Goal: Book appointment/travel/reservation

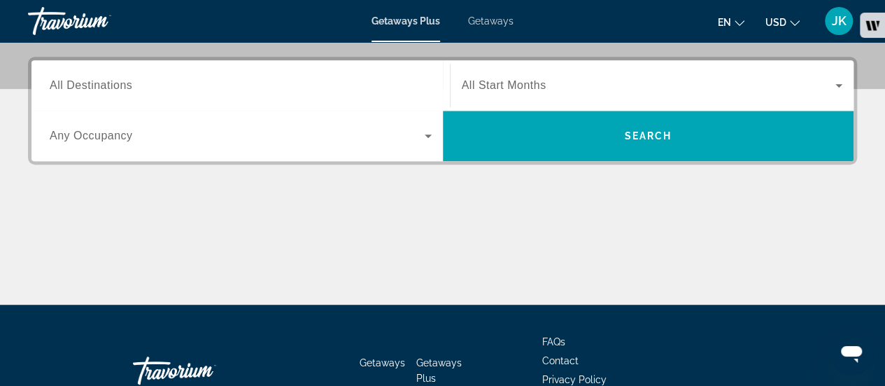
scroll to position [329, 0]
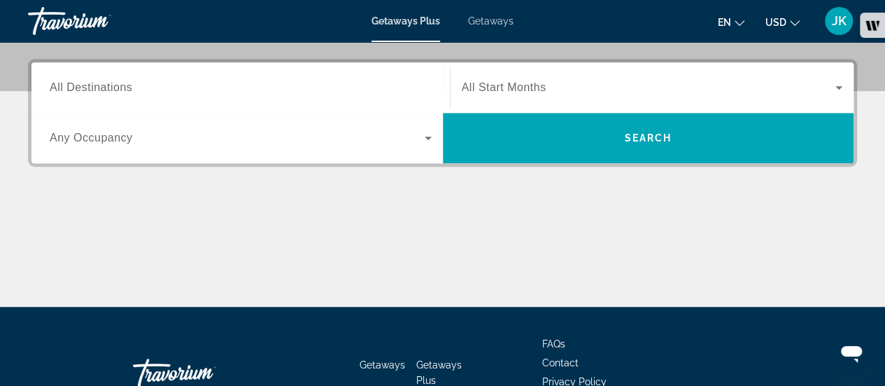
click at [402, 73] on div "Search widget" at bounding box center [241, 88] width 382 height 40
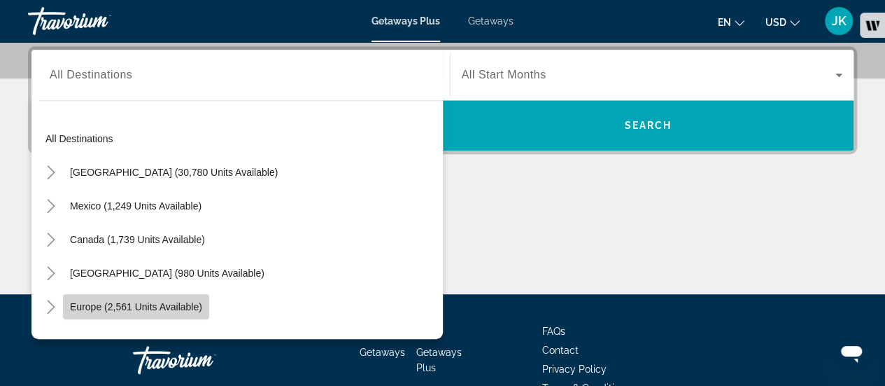
click at [199, 296] on span "Search widget" at bounding box center [136, 307] width 146 height 34
type input "**********"
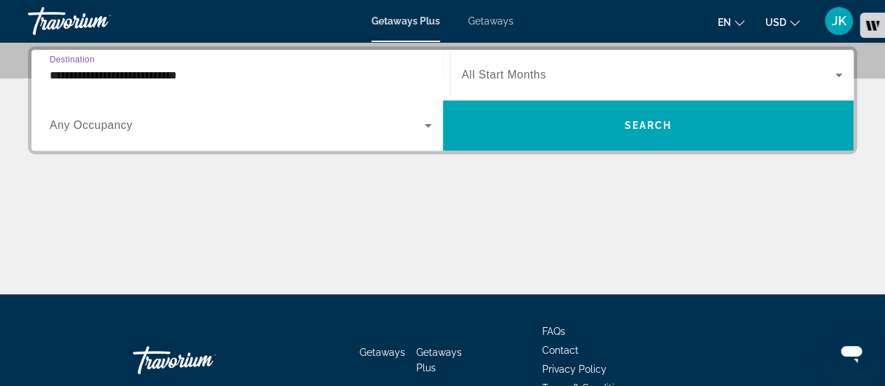
click at [327, 122] on span "Search widget" at bounding box center [237, 125] width 375 height 17
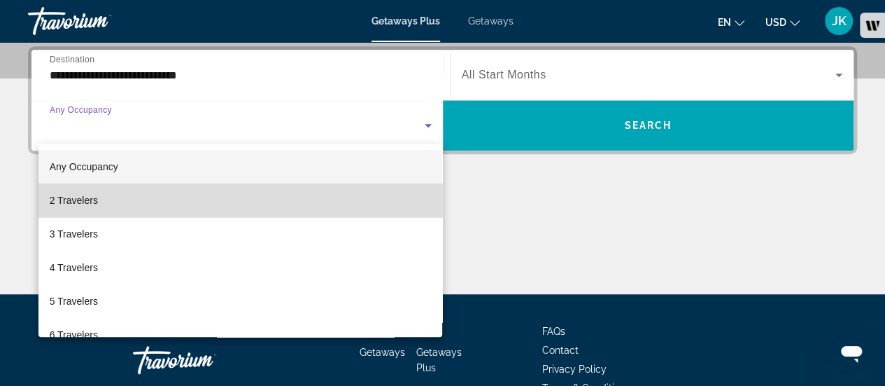
click at [310, 187] on mat-option "2 Travelers" at bounding box center [240, 200] width 404 height 34
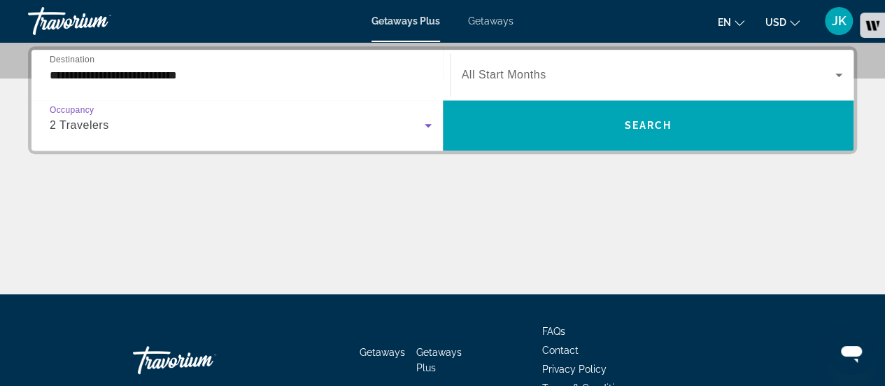
click at [488, 79] on span "All Start Months" at bounding box center [504, 75] width 85 height 12
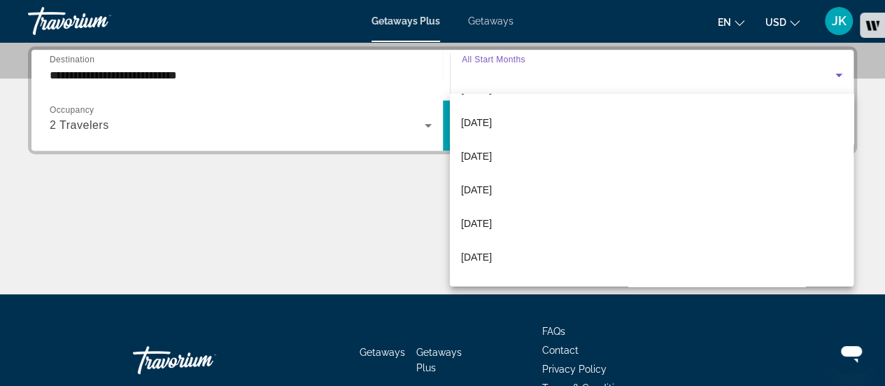
scroll to position [120, 0]
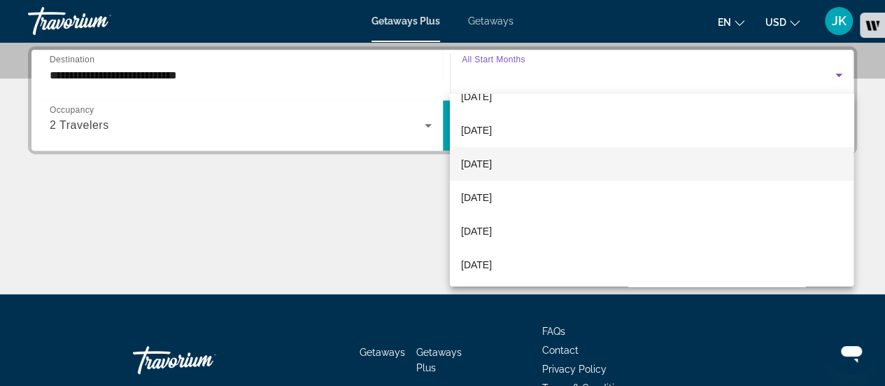
click at [553, 155] on mat-option "[DATE]" at bounding box center [652, 164] width 404 height 34
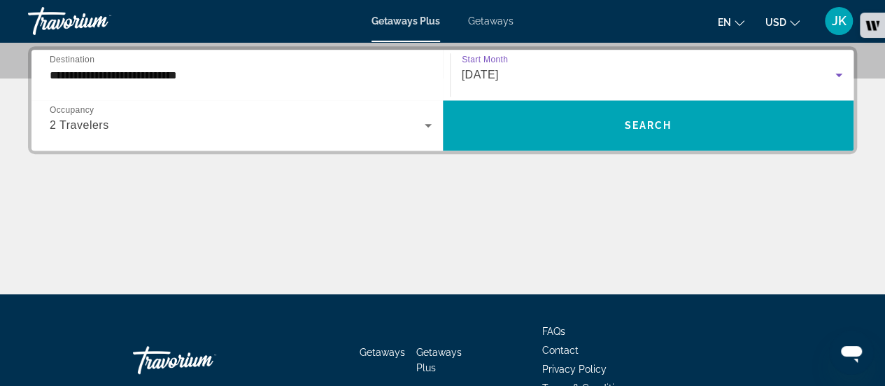
click at [499, 76] on span "[DATE]" at bounding box center [480, 75] width 37 height 12
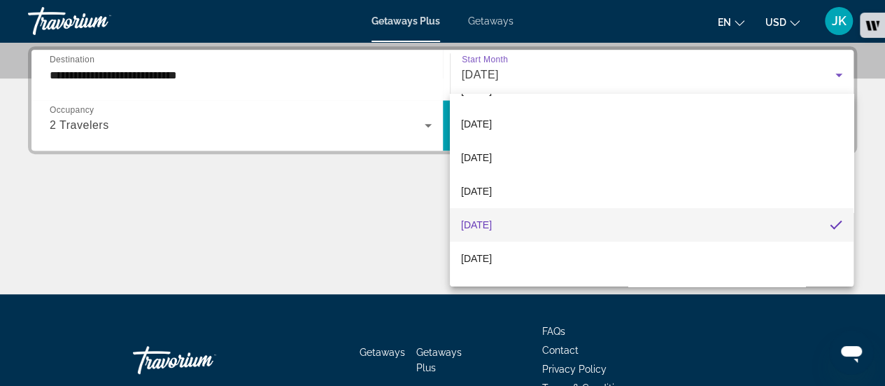
scroll to position [71, 0]
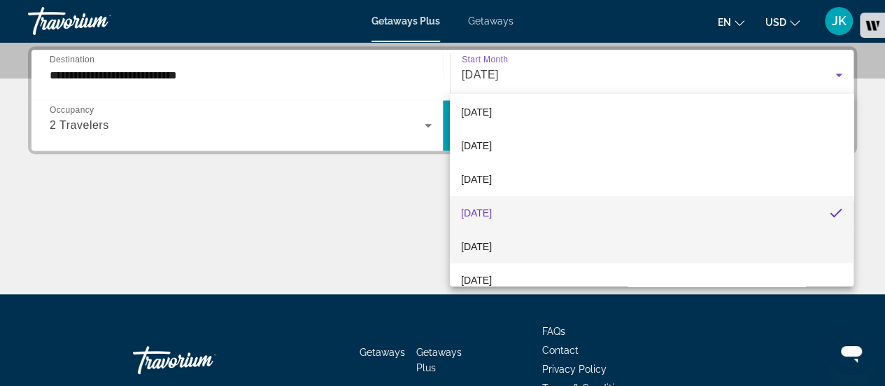
click at [591, 253] on mat-option "[DATE]" at bounding box center [652, 247] width 404 height 34
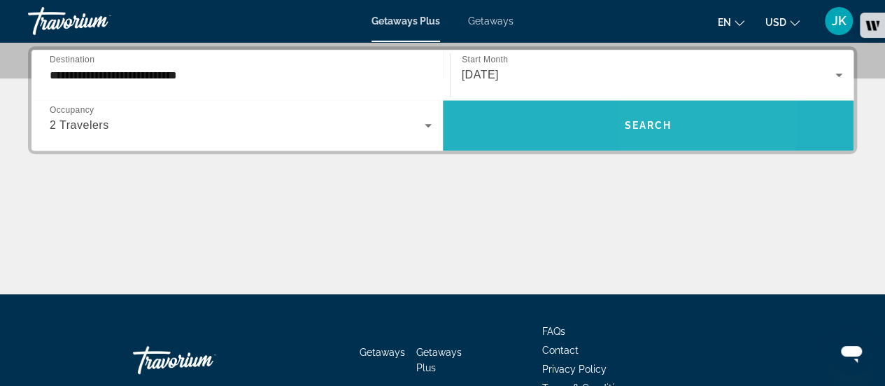
click at [676, 132] on span "Search widget" at bounding box center [648, 125] width 411 height 34
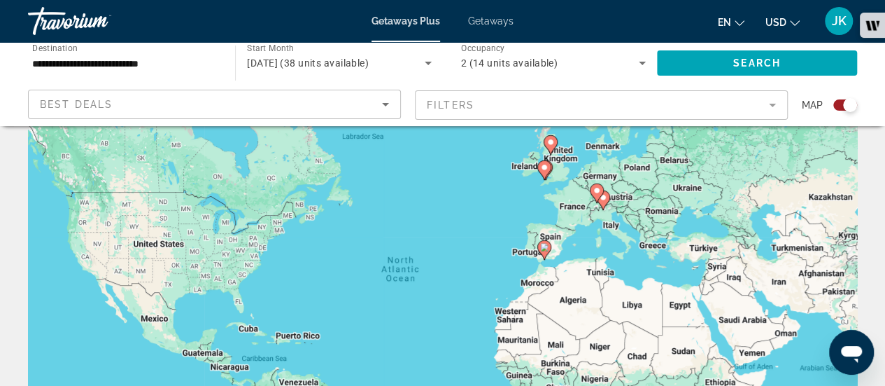
scroll to position [80, 0]
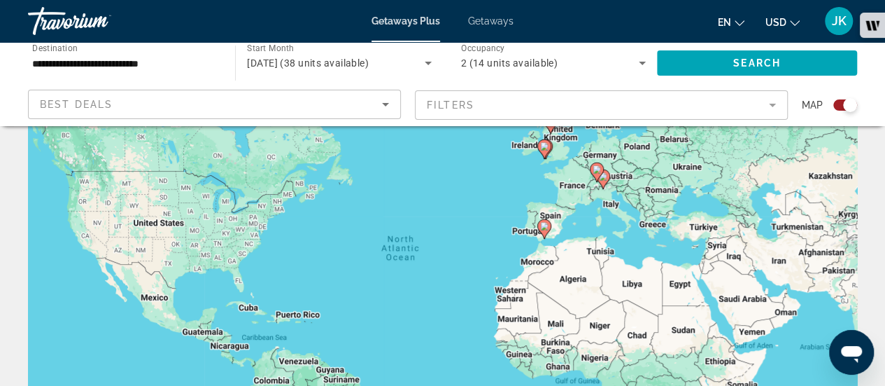
click at [544, 230] on icon "Main content" at bounding box center [543, 229] width 13 height 18
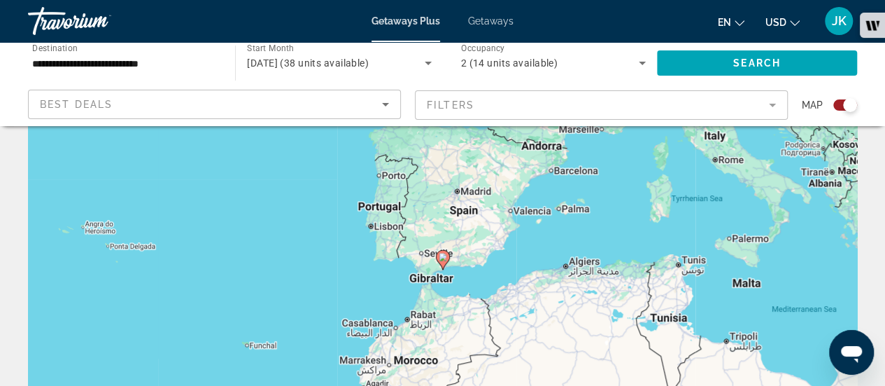
click at [446, 258] on image "Main content" at bounding box center [443, 257] width 8 height 8
type input "**********"
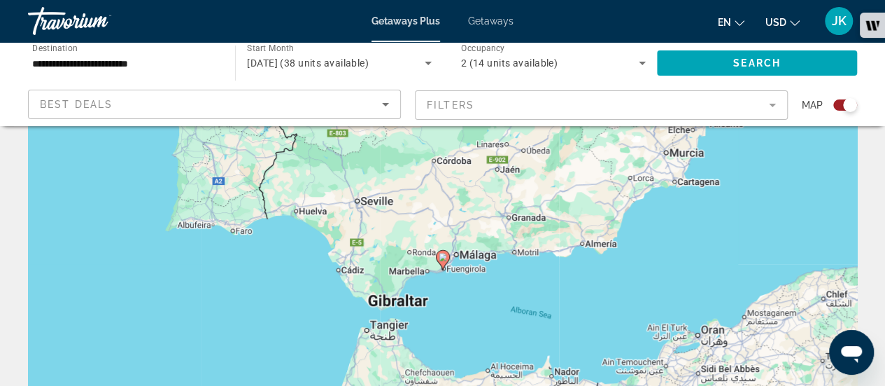
click at [446, 258] on image "Main content" at bounding box center [443, 257] width 8 height 8
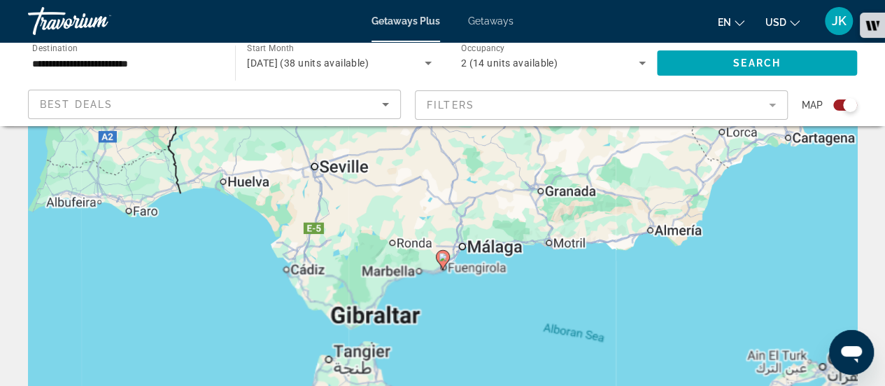
click at [446, 258] on image "Main content" at bounding box center [443, 257] width 8 height 8
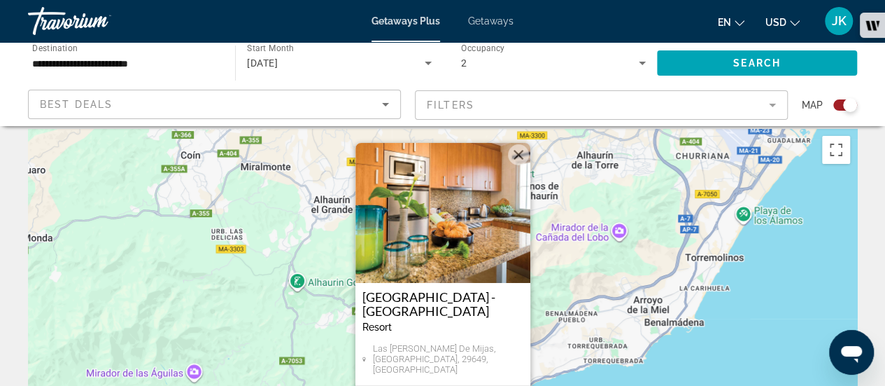
scroll to position [3, 0]
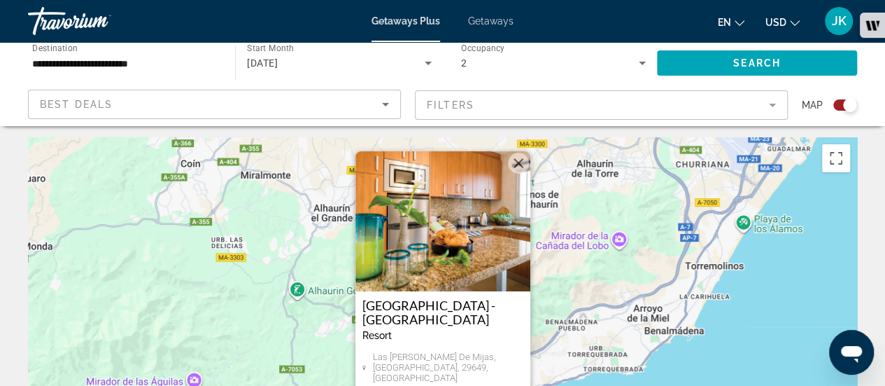
click at [521, 167] on button "Close" at bounding box center [518, 163] width 21 height 21
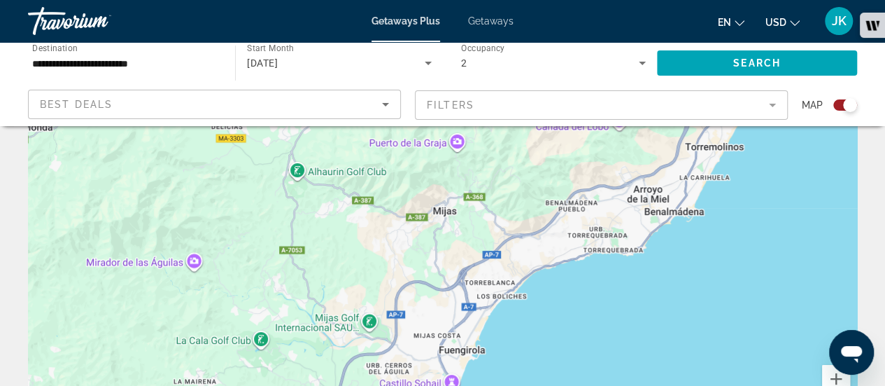
scroll to position [0, 0]
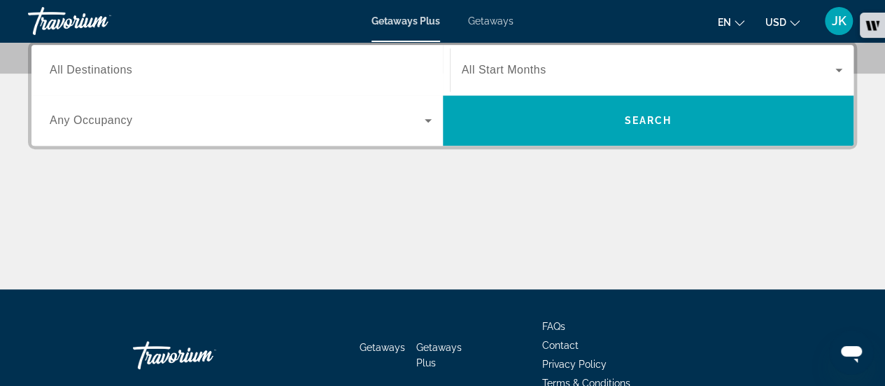
click at [359, 62] on input "Destination All Destinations" at bounding box center [241, 70] width 382 height 17
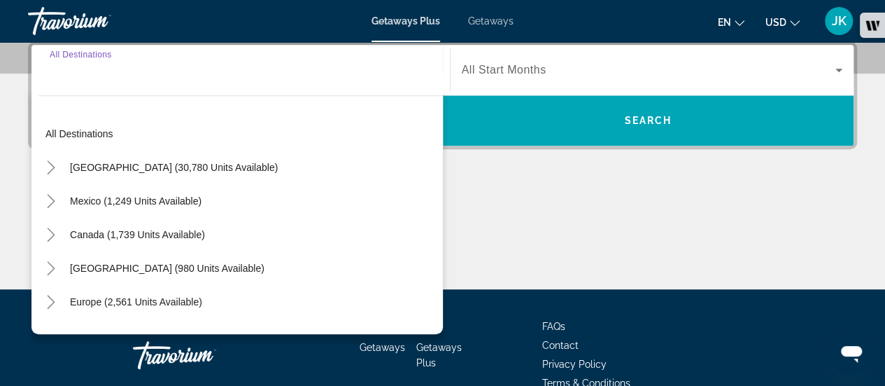
scroll to position [342, 0]
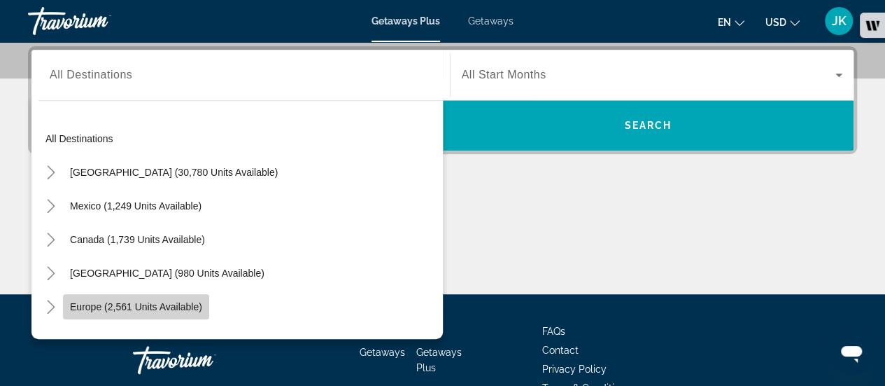
click at [205, 295] on span "Search widget" at bounding box center [136, 307] width 146 height 34
type input "**********"
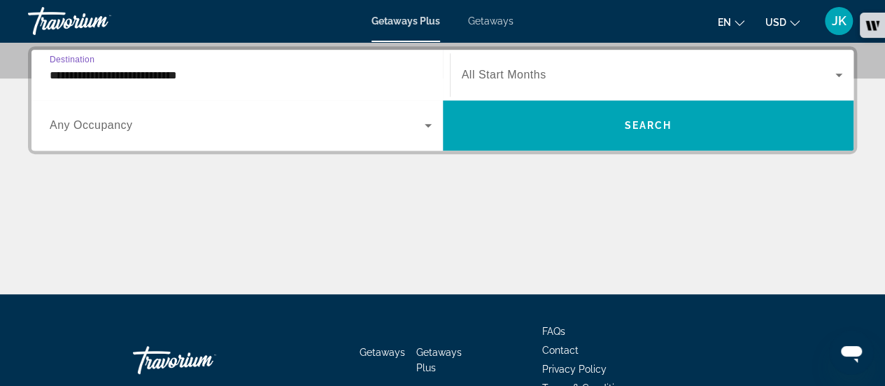
click at [344, 112] on div "Search widget" at bounding box center [241, 125] width 382 height 39
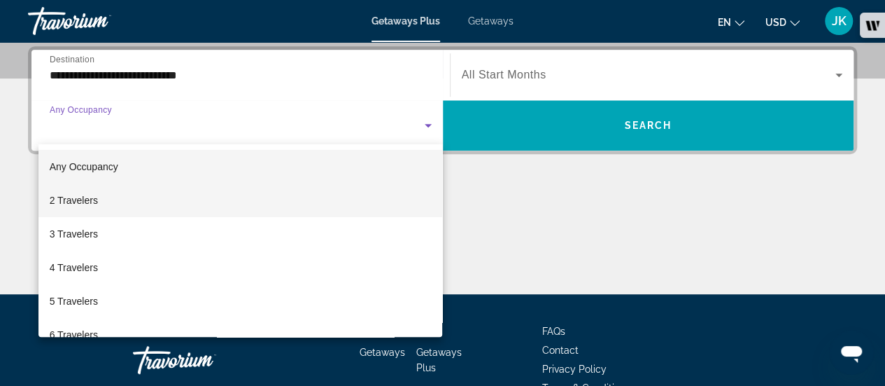
click at [260, 197] on mat-option "2 Travelers" at bounding box center [240, 200] width 404 height 34
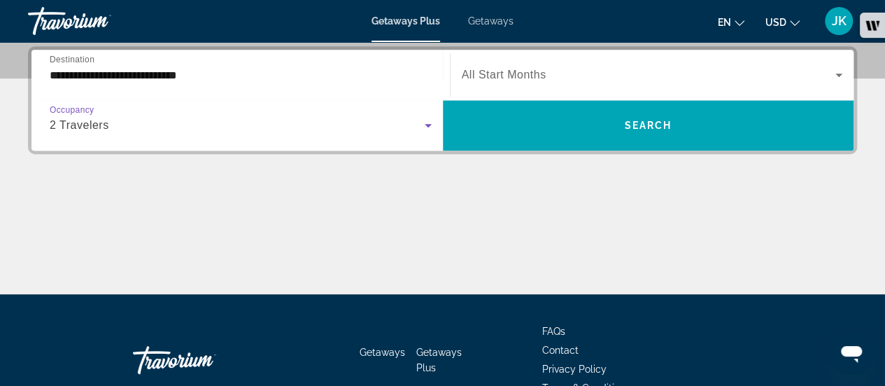
click at [519, 86] on div "Search widget" at bounding box center [652, 74] width 381 height 39
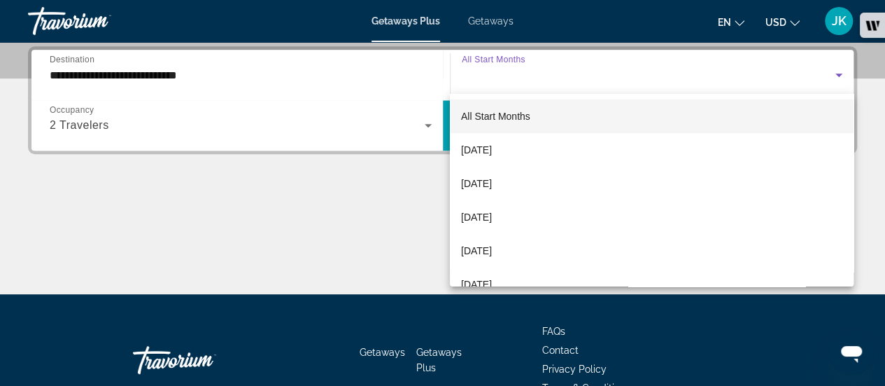
click at [381, 250] on div at bounding box center [442, 193] width 885 height 386
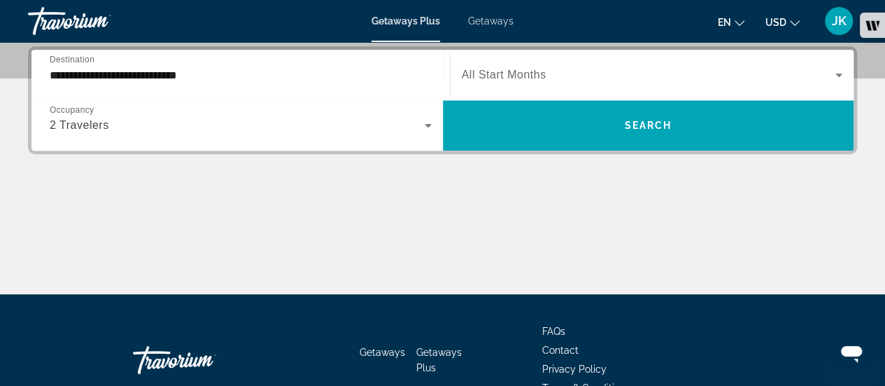
click at [486, 167] on div "**********" at bounding box center [442, 170] width 885 height 248
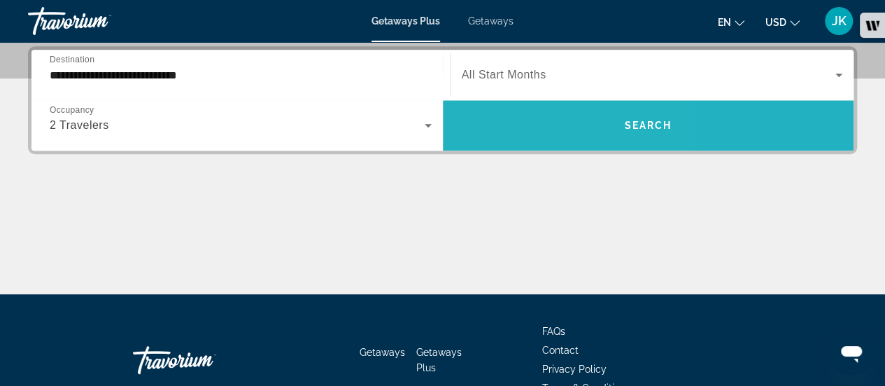
click at [508, 129] on span "Search widget" at bounding box center [648, 125] width 411 height 34
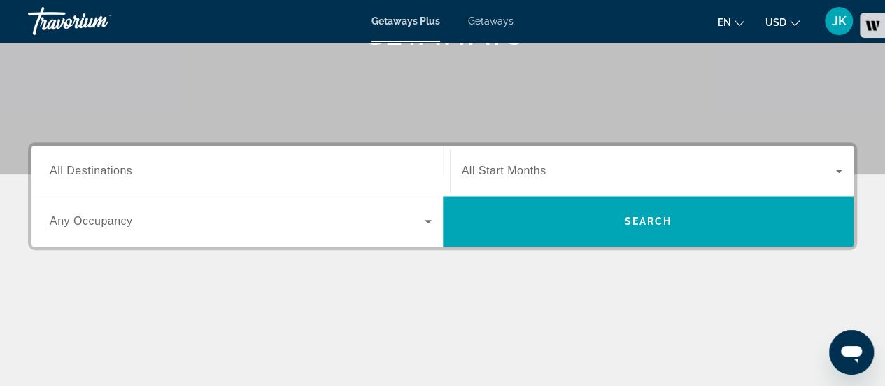
scroll to position [281, 0]
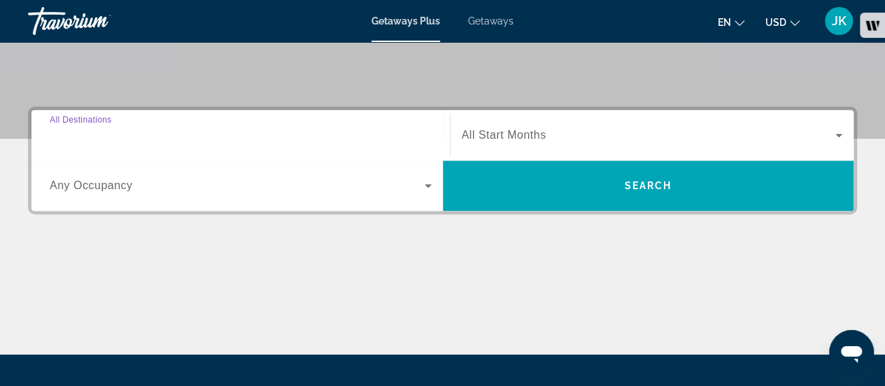
click at [365, 131] on input "Destination All Destinations" at bounding box center [241, 135] width 382 height 17
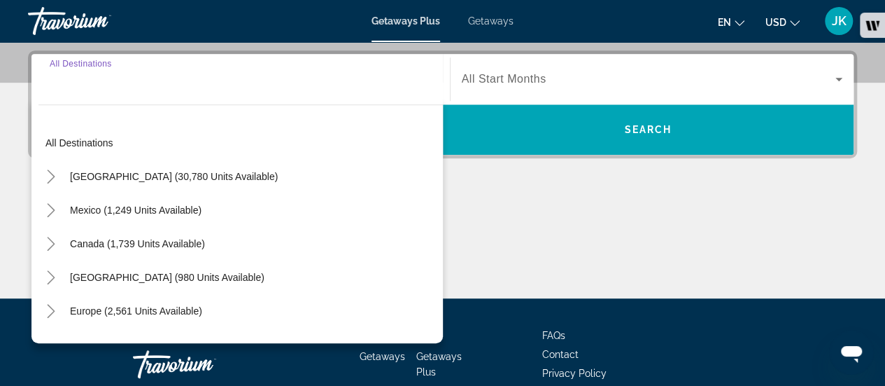
scroll to position [342, 0]
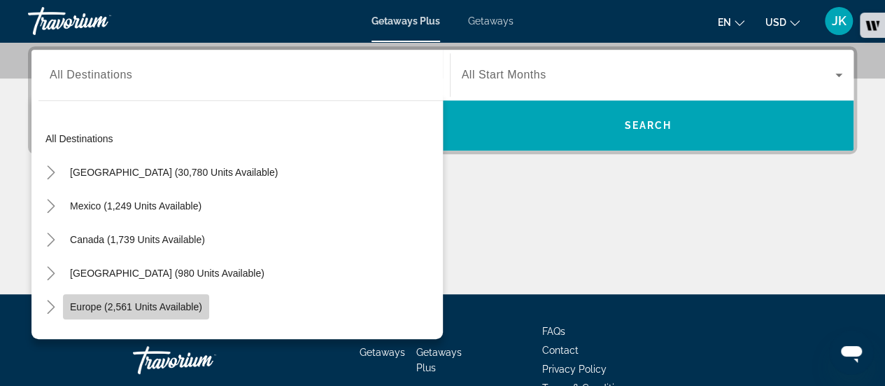
click at [209, 299] on span "Search widget" at bounding box center [136, 307] width 146 height 34
type input "**********"
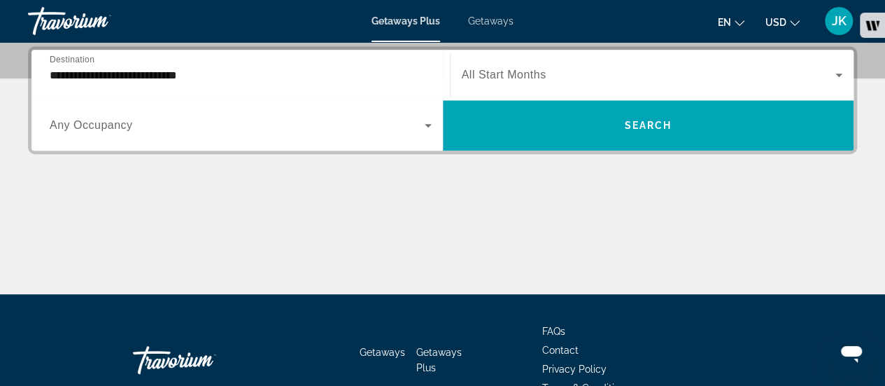
click at [227, 114] on div "Search widget" at bounding box center [241, 125] width 382 height 39
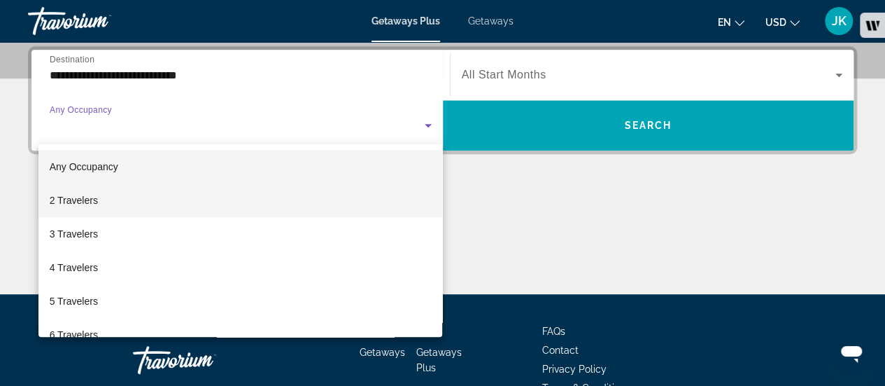
click at [207, 196] on mat-option "2 Travelers" at bounding box center [240, 200] width 404 height 34
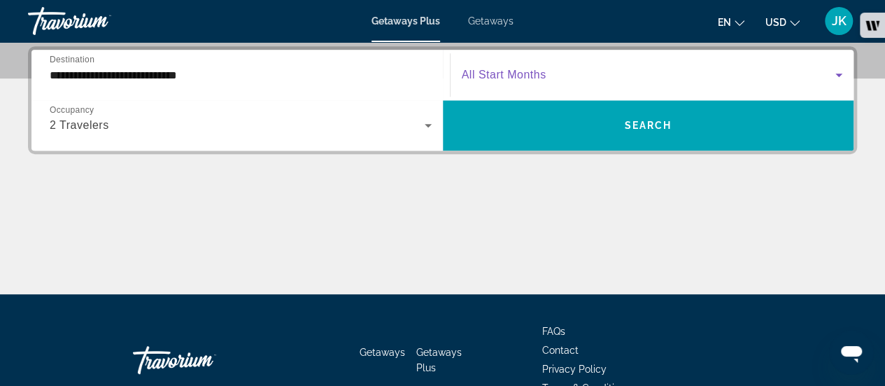
click at [518, 80] on span "Search widget" at bounding box center [649, 74] width 374 height 17
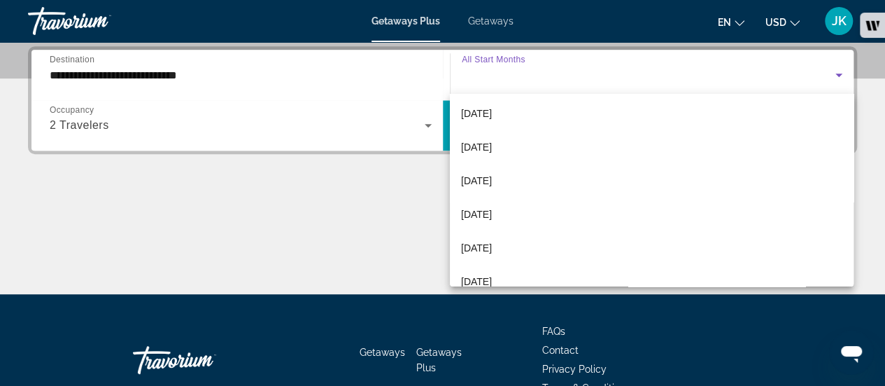
scroll to position [113, 0]
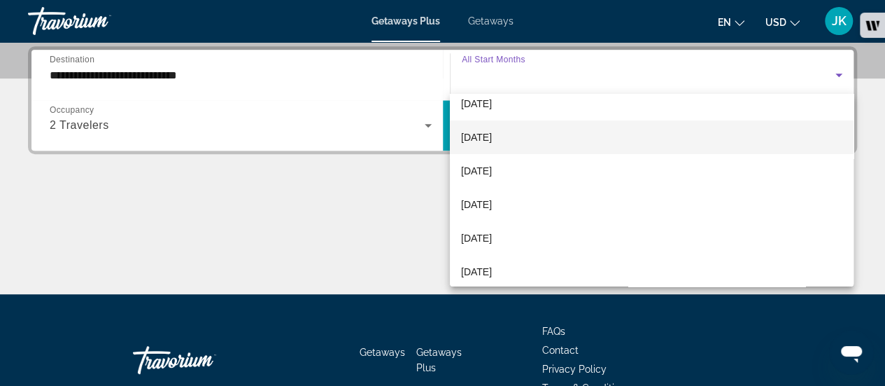
click at [619, 143] on mat-option "[DATE]" at bounding box center [652, 137] width 404 height 34
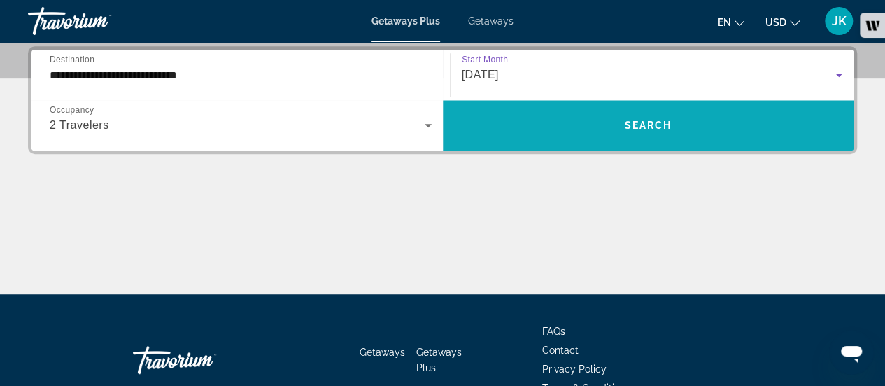
click at [619, 133] on span "Search widget" at bounding box center [648, 125] width 411 height 34
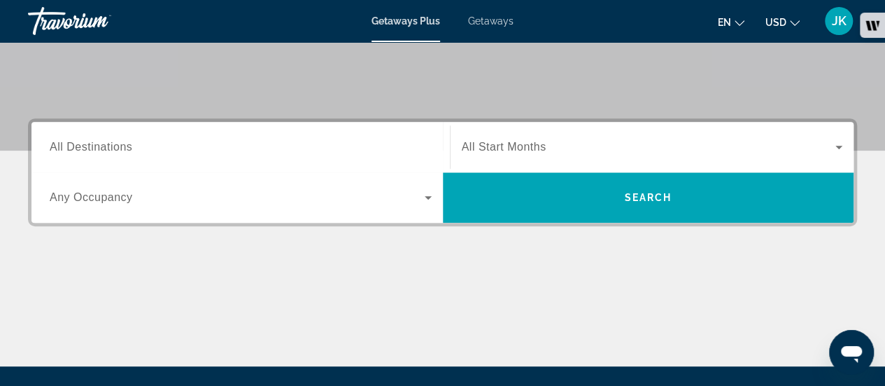
scroll to position [297, 0]
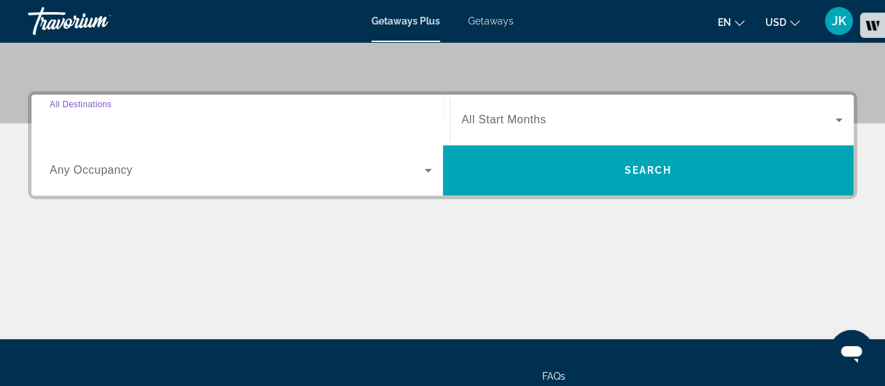
click at [368, 115] on input "Destination All Destinations" at bounding box center [241, 120] width 382 height 17
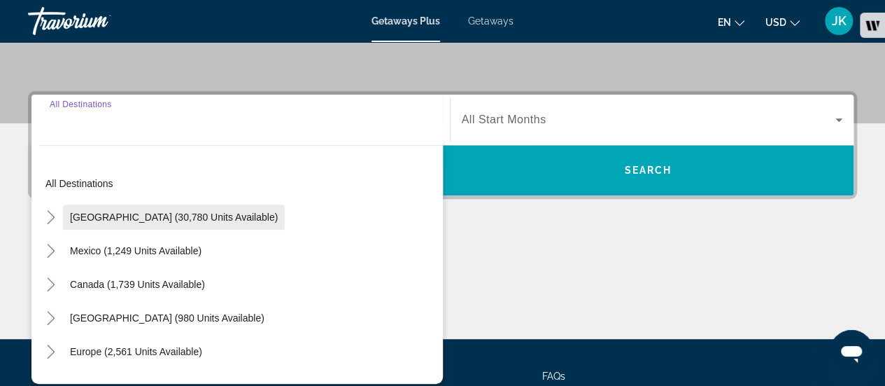
scroll to position [342, 0]
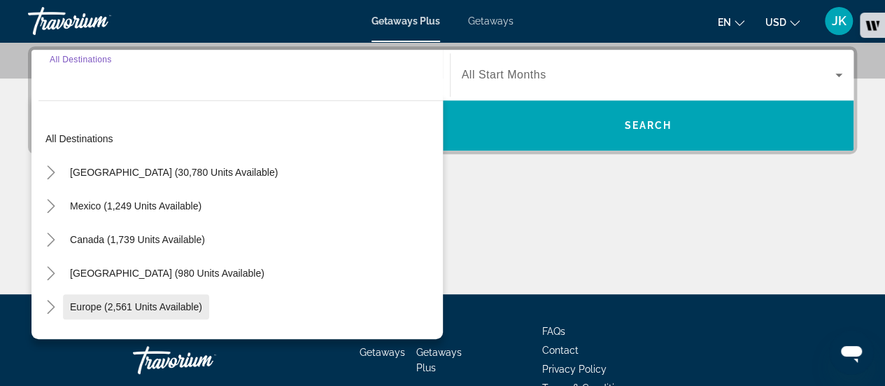
click at [171, 314] on span "Search widget" at bounding box center [136, 307] width 146 height 34
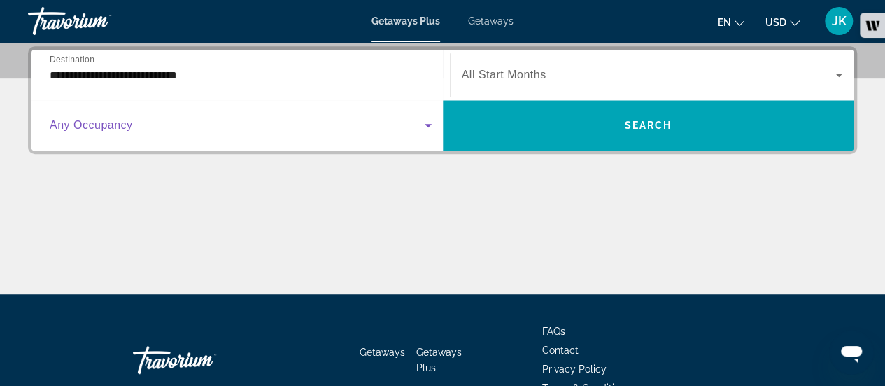
click at [162, 128] on span "Search widget" at bounding box center [237, 125] width 375 height 17
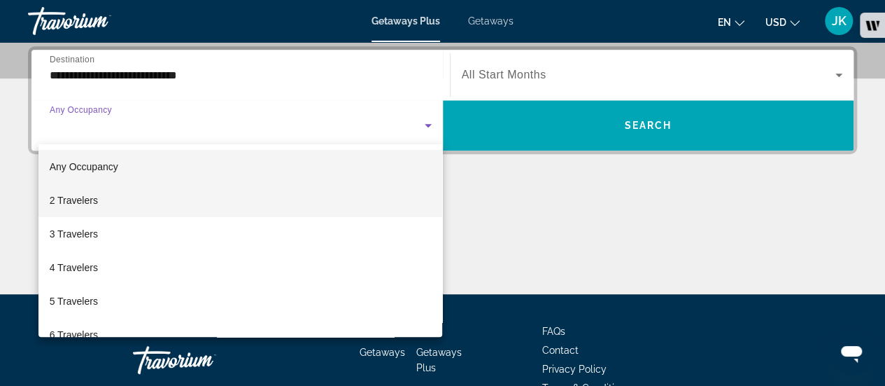
click at [165, 206] on mat-option "2 Travelers" at bounding box center [240, 200] width 404 height 34
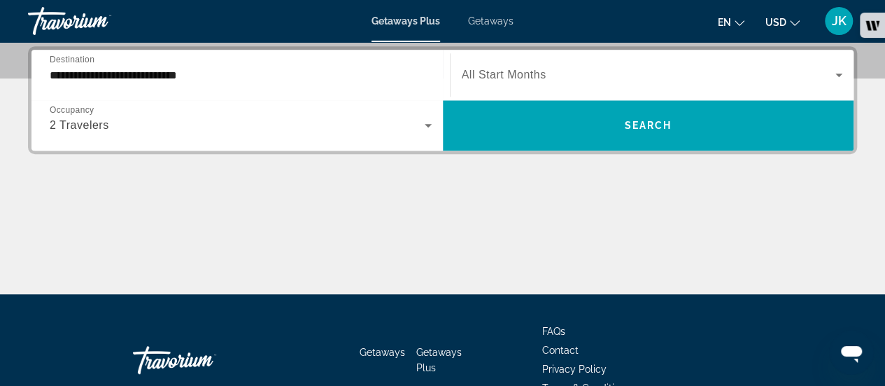
click at [501, 69] on span "All Start Months" at bounding box center [504, 75] width 85 height 12
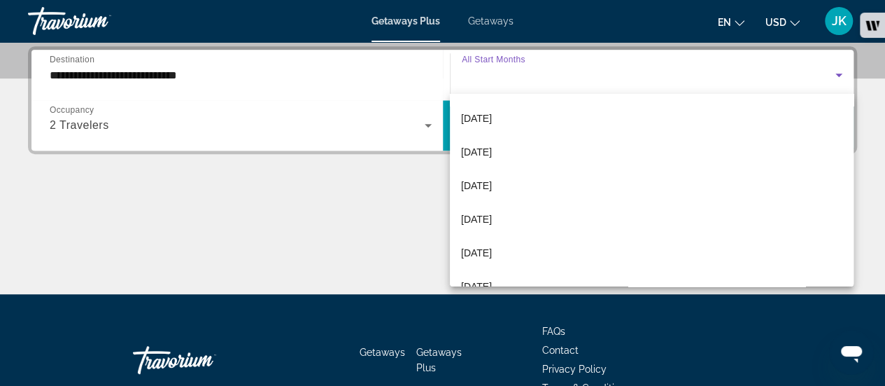
scroll to position [167, 0]
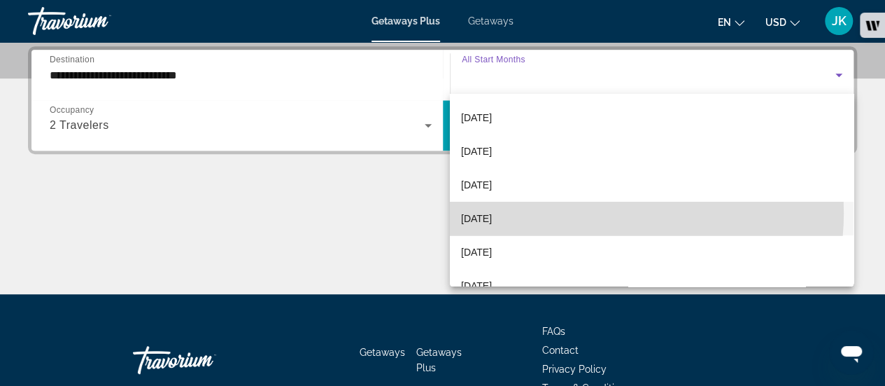
click at [598, 212] on mat-option "[DATE]" at bounding box center [652, 219] width 404 height 34
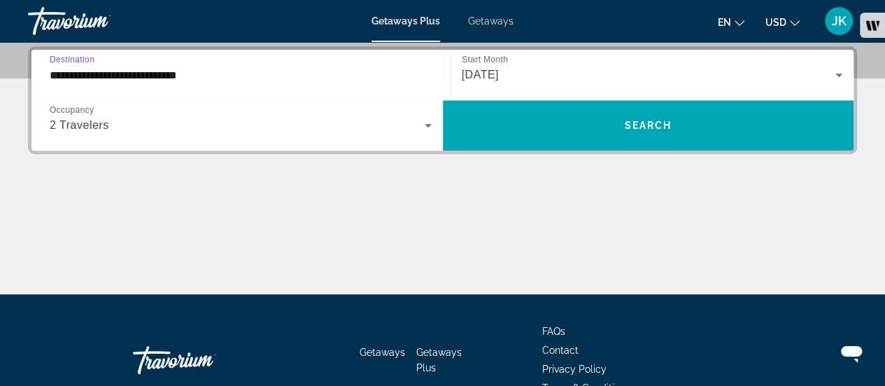
click at [262, 71] on input "**********" at bounding box center [241, 75] width 382 height 17
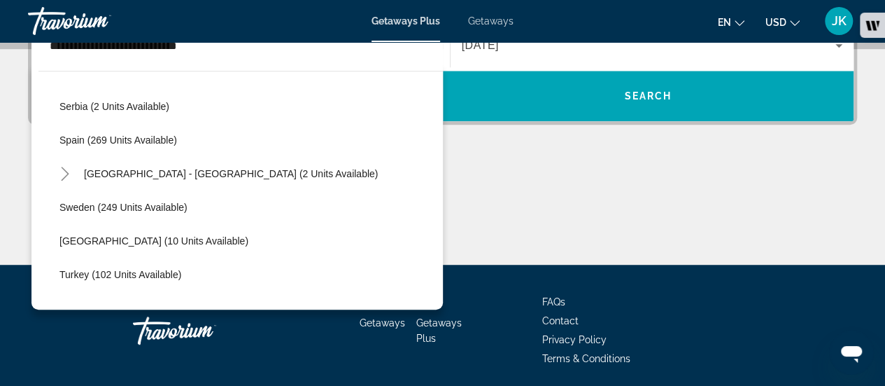
scroll to position [600, 0]
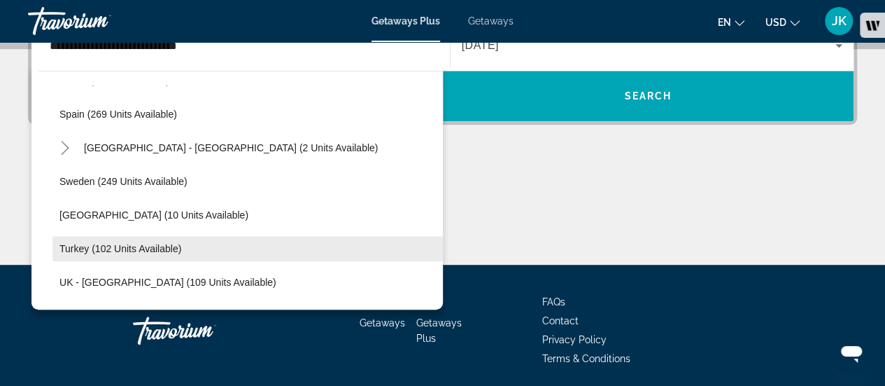
click at [215, 241] on span "Search widget" at bounding box center [247, 249] width 390 height 34
type input "**********"
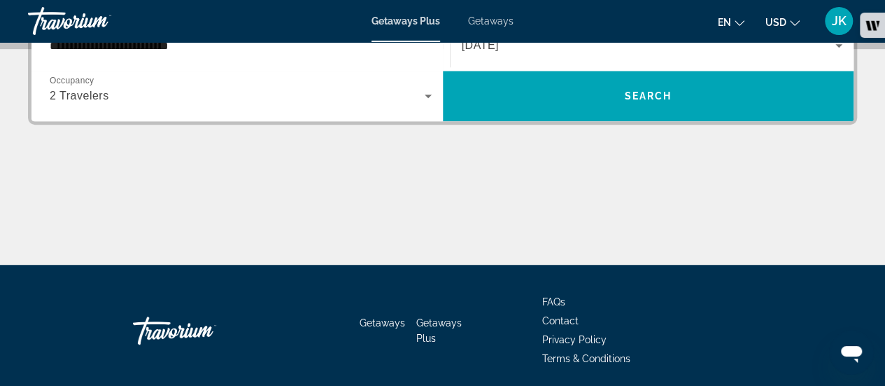
scroll to position [342, 0]
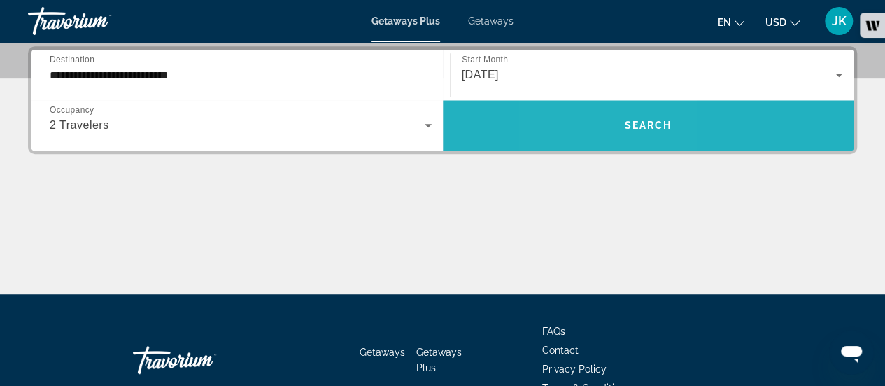
click at [599, 141] on span "Search widget" at bounding box center [648, 125] width 411 height 50
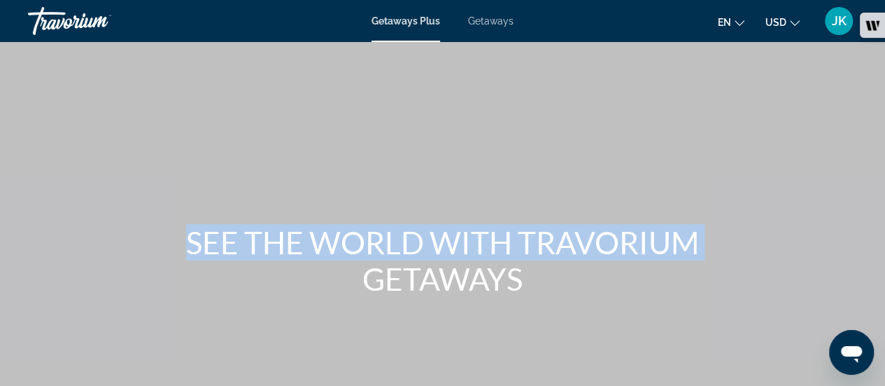
drag, startPoint x: 701, startPoint y: 139, endPoint x: 895, endPoint y: 57, distance: 211.1
click at [885, 57] on html "Skip to main content Getaways Plus Getaways en English Español Français Italian…" at bounding box center [442, 193] width 885 height 386
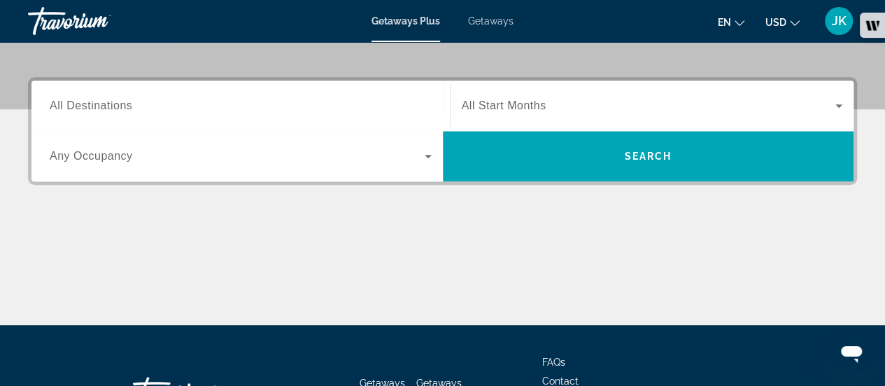
scroll to position [309, 0]
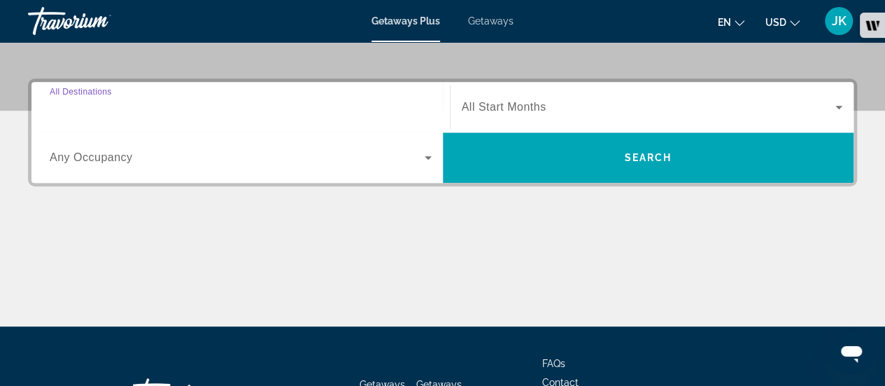
click at [385, 101] on input "Destination All Destinations" at bounding box center [241, 107] width 382 height 17
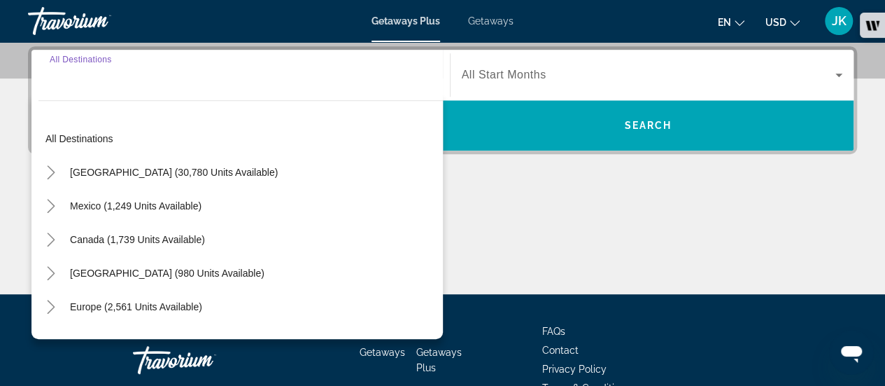
scroll to position [342, 0]
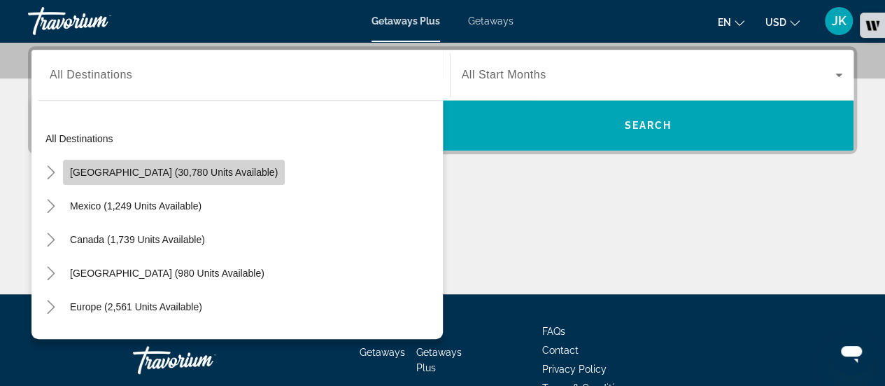
click at [177, 173] on span "[GEOGRAPHIC_DATA] (30,780 units available)" at bounding box center [174, 172] width 208 height 11
type input "**********"
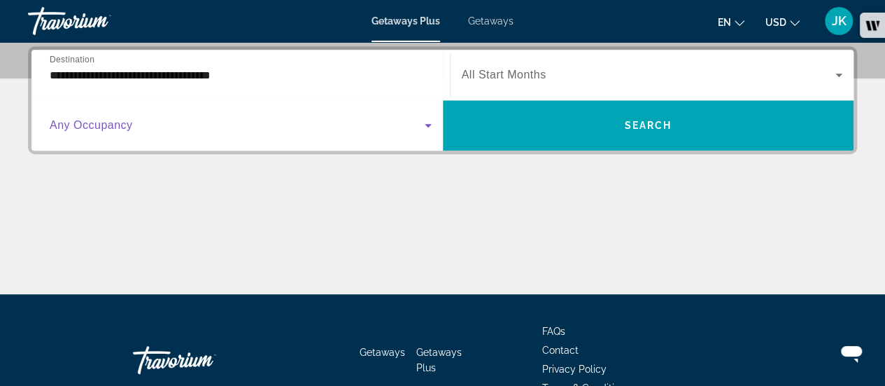
click at [189, 129] on span "Search widget" at bounding box center [237, 125] width 375 height 17
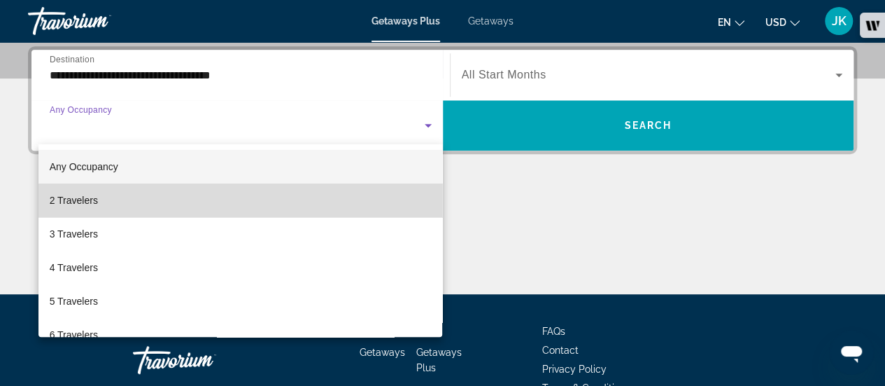
click at [358, 209] on mat-option "2 Travelers" at bounding box center [240, 200] width 404 height 34
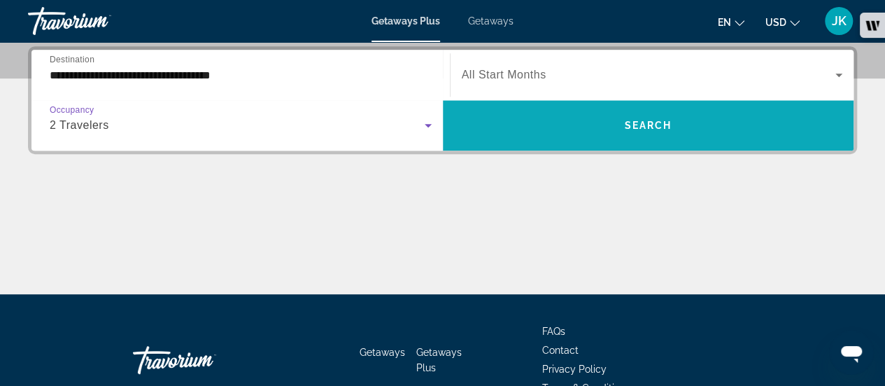
click at [559, 122] on span "Search widget" at bounding box center [648, 125] width 411 height 34
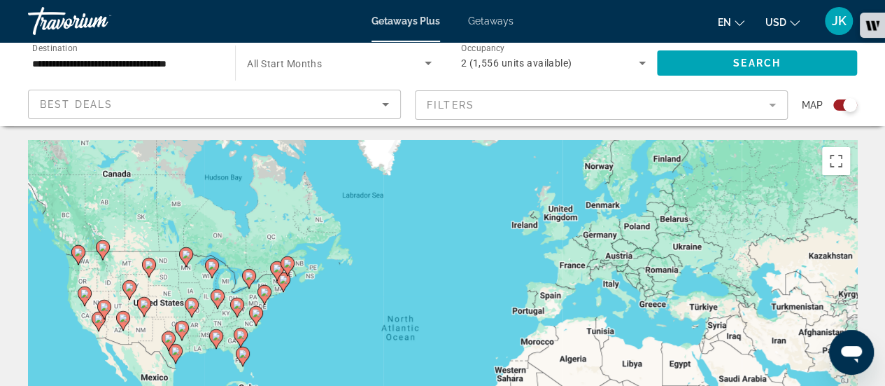
click at [455, 103] on mat-form-field "Filters" at bounding box center [601, 104] width 373 height 29
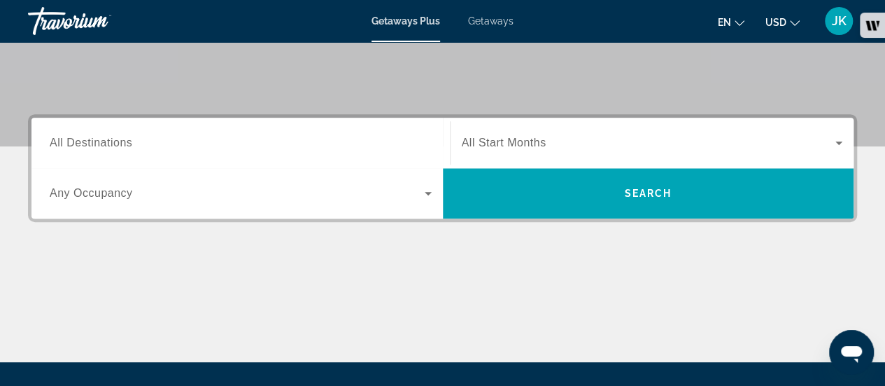
scroll to position [280, 0]
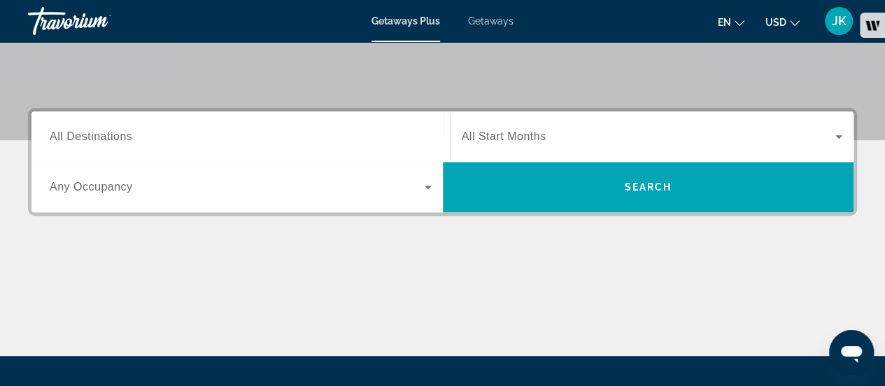
click at [346, 142] on input "Destination All Destinations" at bounding box center [241, 137] width 382 height 17
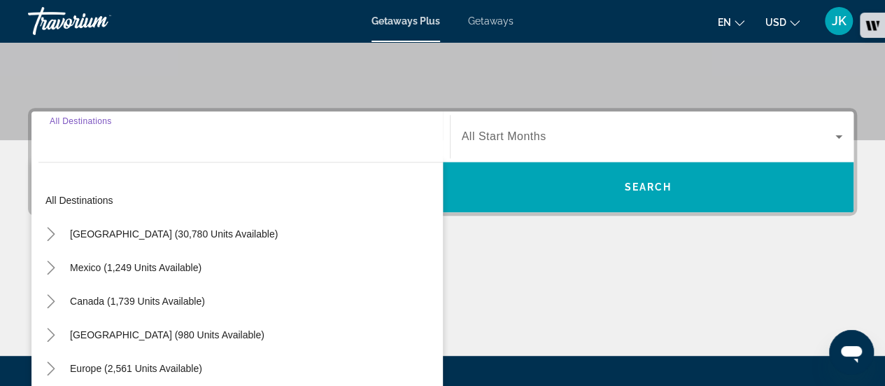
scroll to position [342, 0]
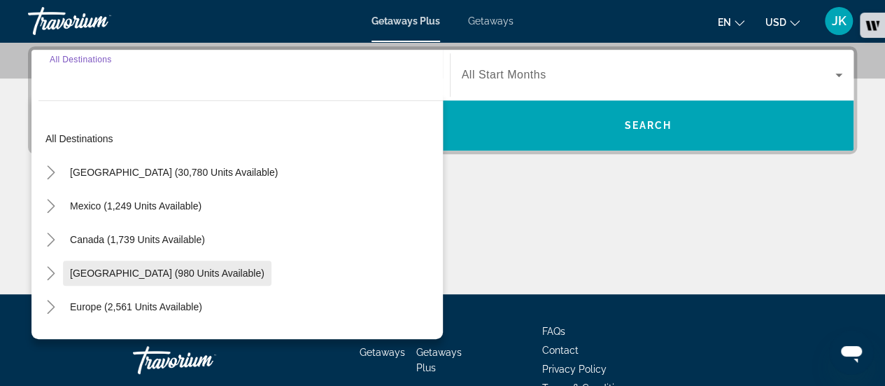
click at [247, 260] on span "Search widget" at bounding box center [167, 273] width 209 height 34
type input "**********"
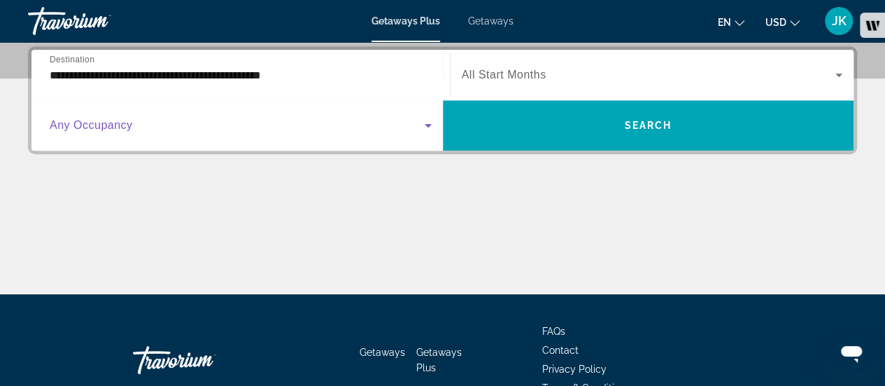
click at [245, 118] on span "Search widget" at bounding box center [237, 125] width 375 height 17
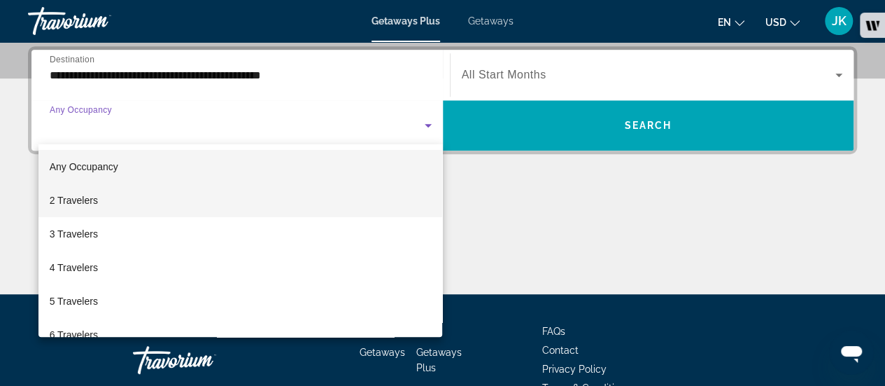
click at [211, 200] on mat-option "2 Travelers" at bounding box center [240, 200] width 404 height 34
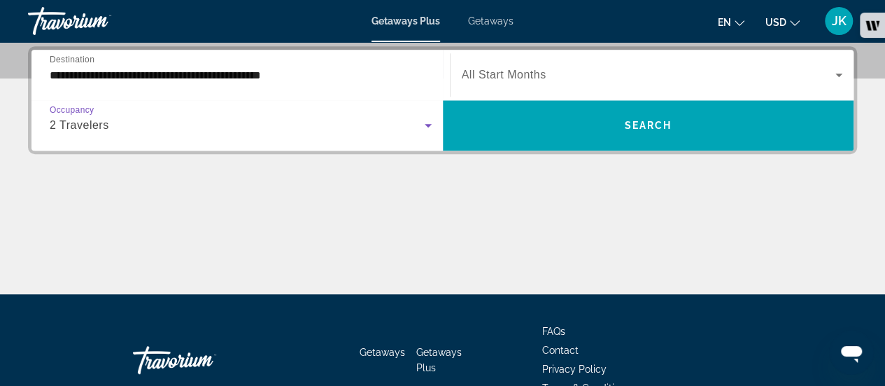
click at [487, 80] on span "Search widget" at bounding box center [649, 74] width 374 height 17
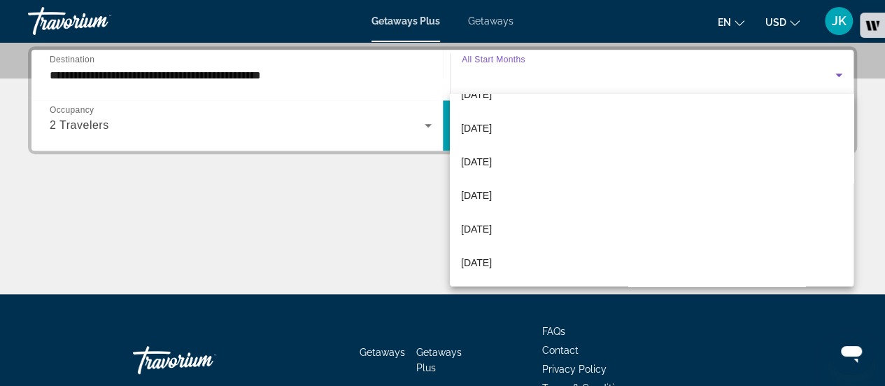
scroll to position [90, 0]
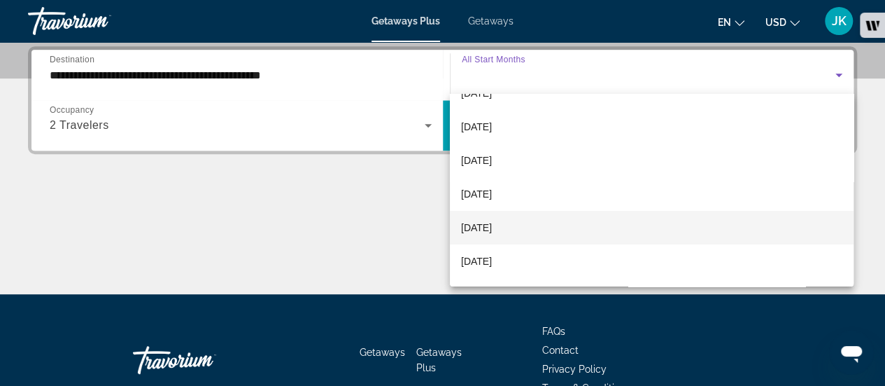
click at [608, 228] on mat-option "February 2026" at bounding box center [652, 228] width 404 height 34
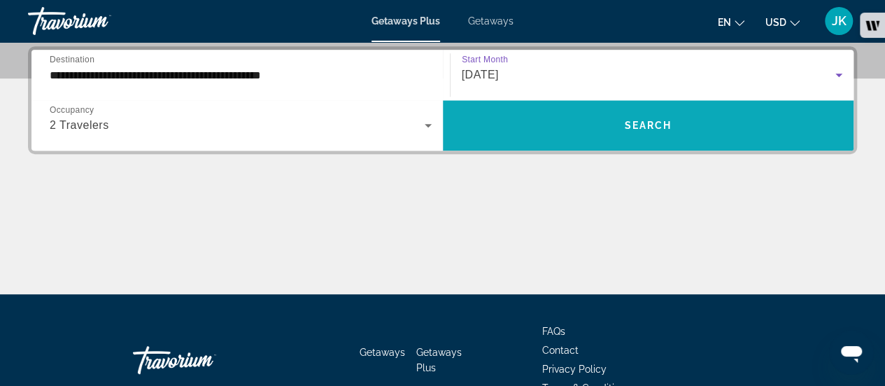
click at [577, 131] on span "Search widget" at bounding box center [648, 125] width 411 height 34
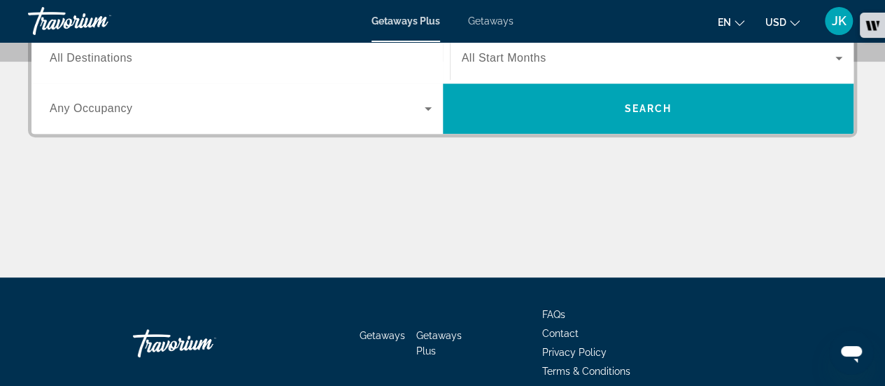
click at [380, 55] on input "Destination All Destinations" at bounding box center [241, 58] width 382 height 17
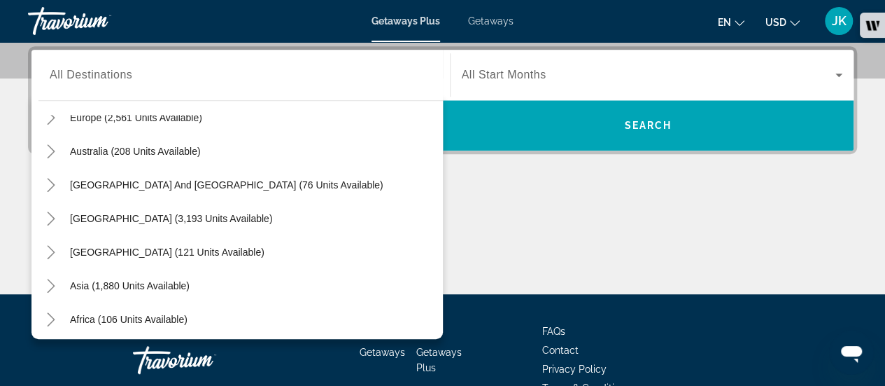
scroll to position [192, 0]
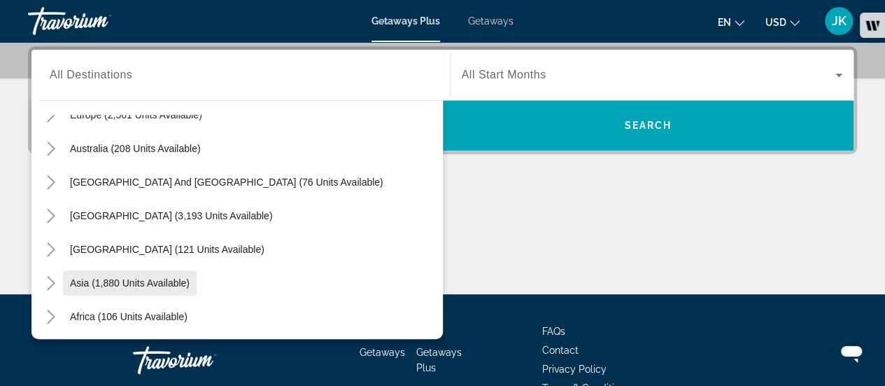
click at [195, 281] on span "Search widget" at bounding box center [130, 283] width 134 height 34
type input "**********"
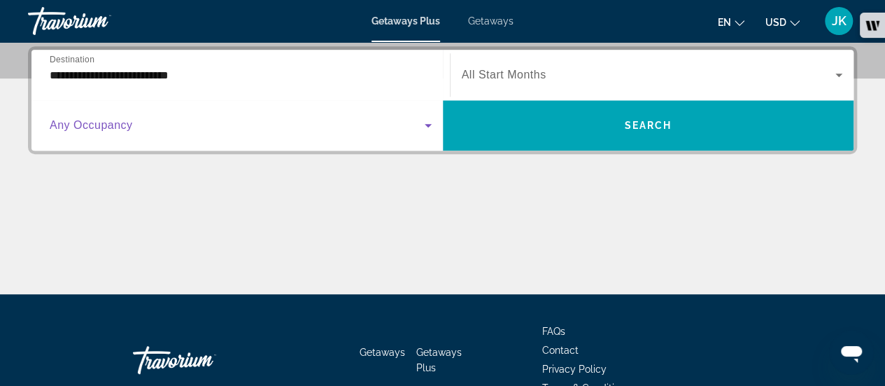
click at [372, 129] on span "Search widget" at bounding box center [237, 125] width 375 height 17
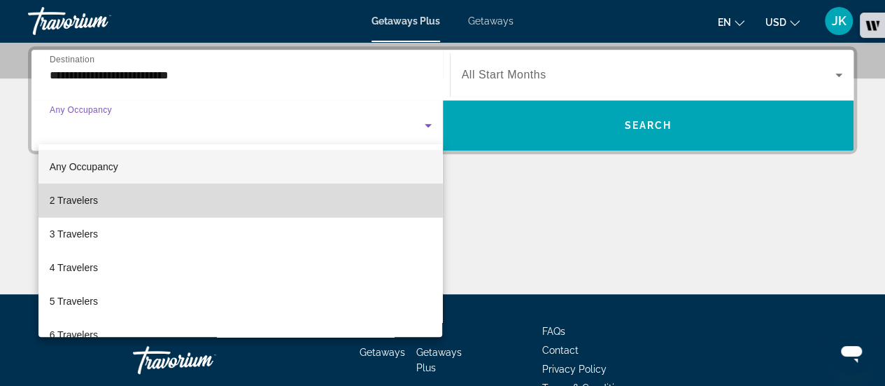
click at [328, 197] on mat-option "2 Travelers" at bounding box center [240, 200] width 404 height 34
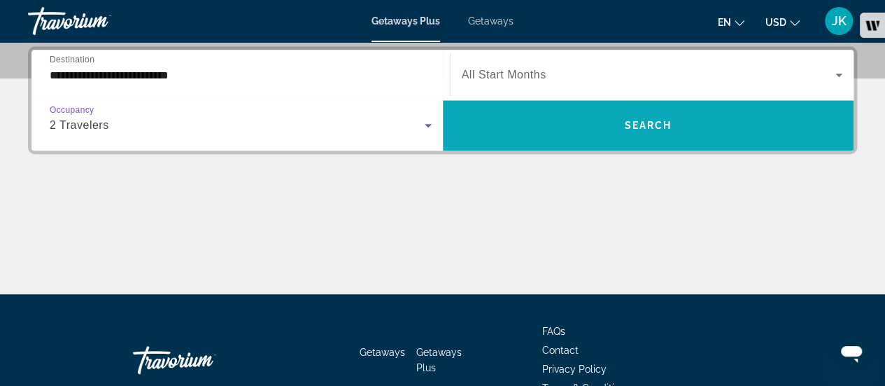
click at [481, 139] on span "Search widget" at bounding box center [648, 125] width 411 height 34
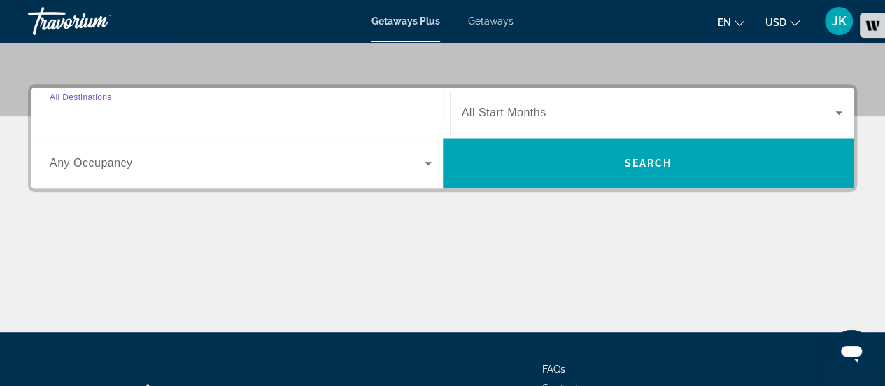
click at [315, 114] on input "Destination All Destinations" at bounding box center [241, 113] width 382 height 17
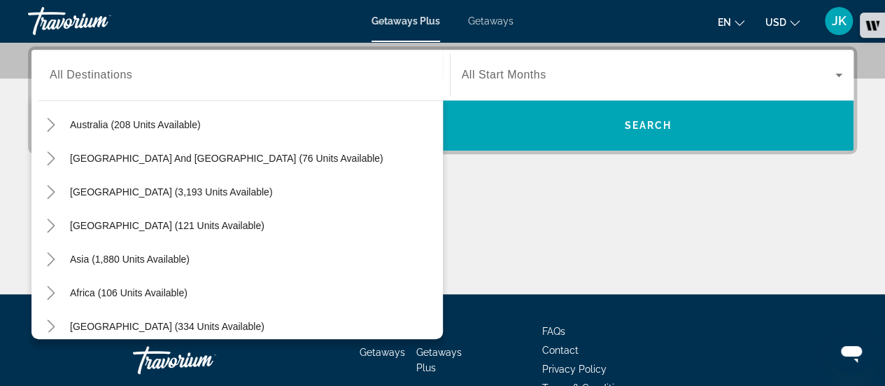
scroll to position [227, 0]
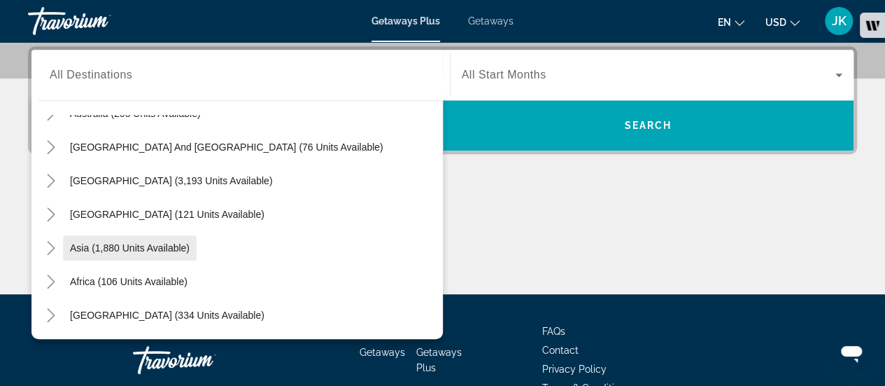
click at [136, 247] on span "Asia (1,880 units available)" at bounding box center [130, 247] width 120 height 11
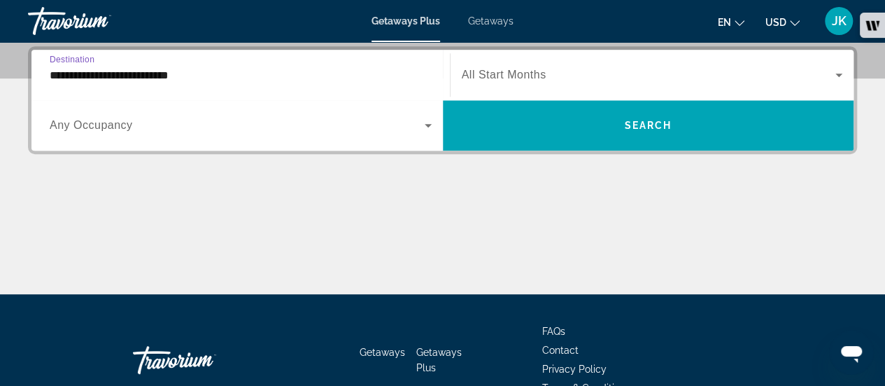
click at [271, 126] on span "Search widget" at bounding box center [237, 125] width 375 height 17
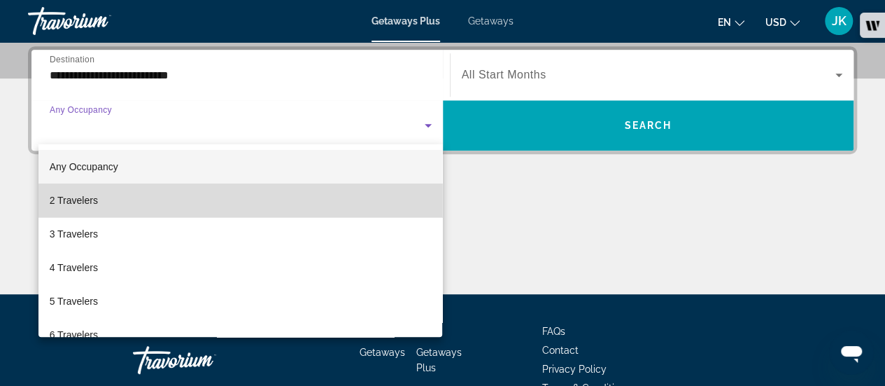
click at [343, 204] on mat-option "2 Travelers" at bounding box center [240, 200] width 404 height 34
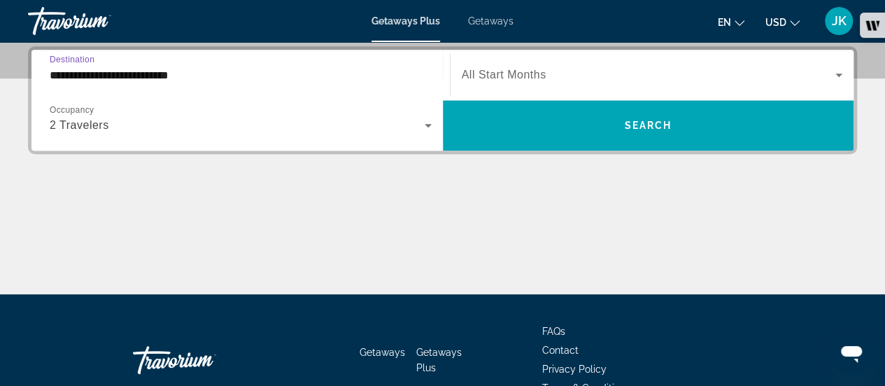
click at [294, 79] on input "**********" at bounding box center [241, 75] width 382 height 17
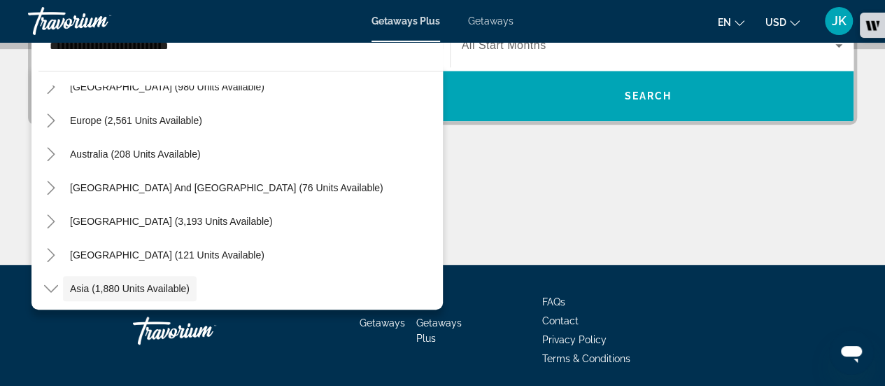
scroll to position [155, 0]
click at [211, 117] on div "Europe (2,561 units available)" at bounding box center [240, 122] width 404 height 34
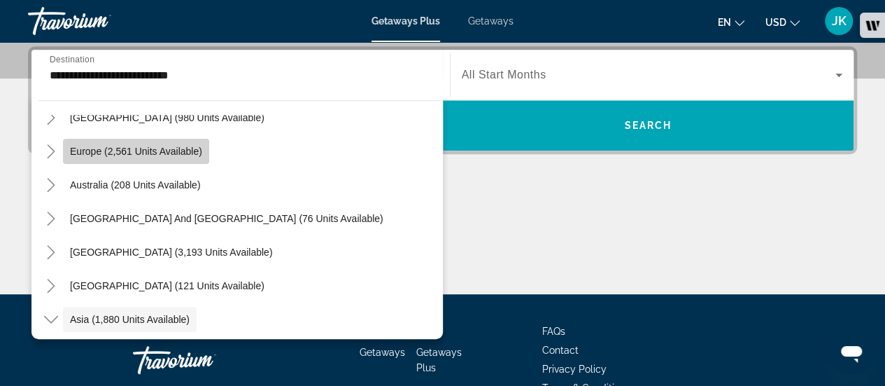
click at [169, 152] on span "Europe (2,561 units available)" at bounding box center [136, 151] width 132 height 11
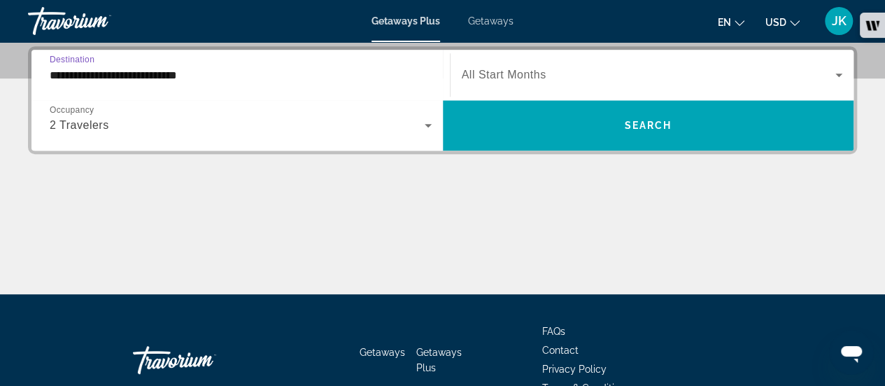
click at [393, 85] on div "**********" at bounding box center [241, 75] width 382 height 40
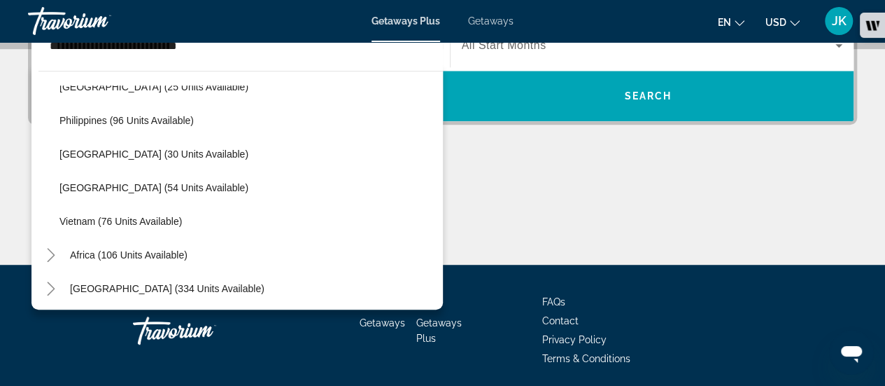
scroll to position [1234, 0]
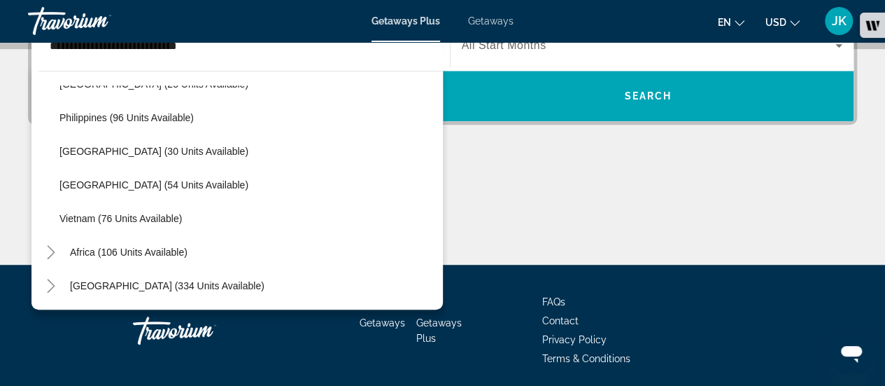
click at [263, 282] on div "[GEOGRAPHIC_DATA] (334 units available)" at bounding box center [240, 286] width 404 height 34
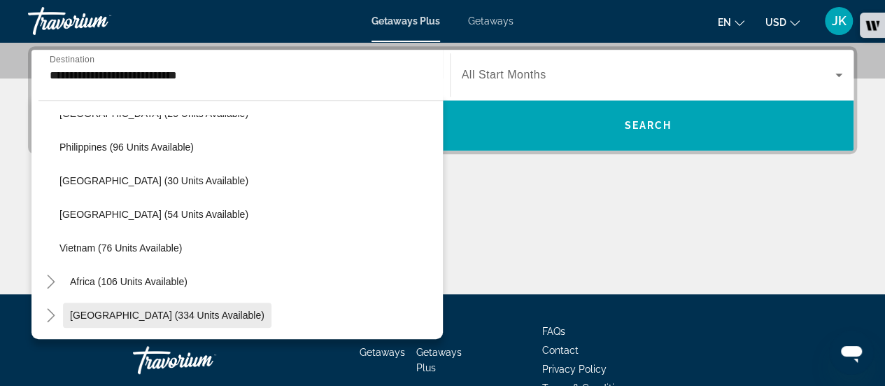
click at [204, 309] on span "[GEOGRAPHIC_DATA] (334 units available)" at bounding box center [167, 314] width 195 height 11
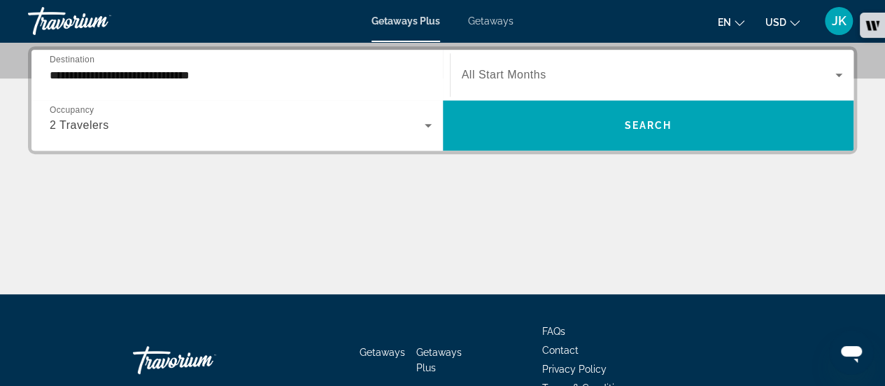
click at [280, 89] on div "**********" at bounding box center [241, 75] width 382 height 40
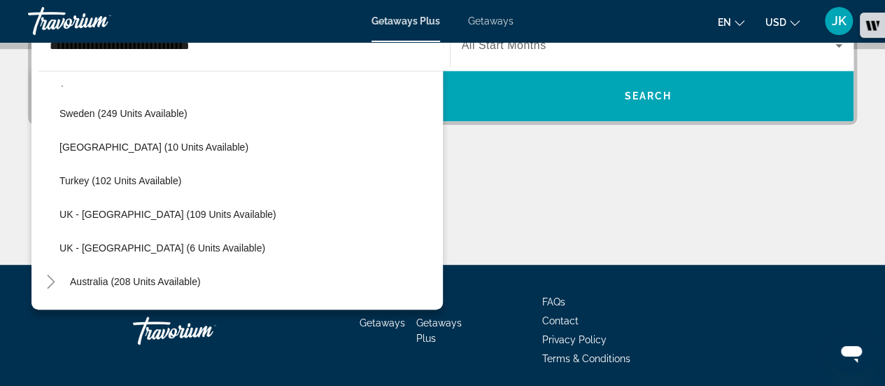
scroll to position [661, 0]
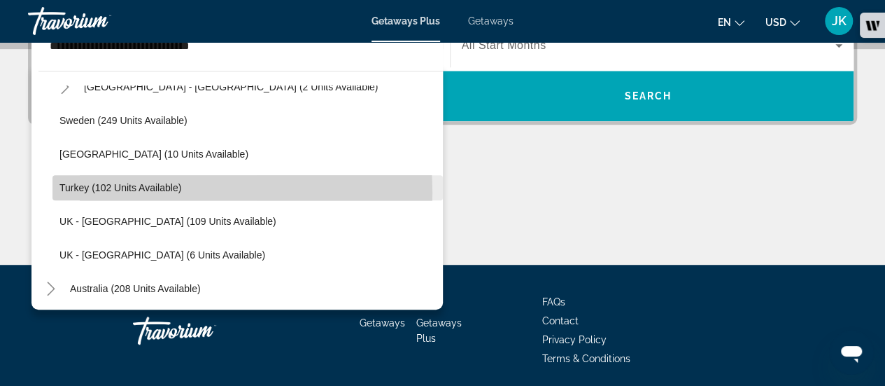
click at [167, 191] on span "Turkey (102 units available)" at bounding box center [120, 187] width 122 height 11
type input "**********"
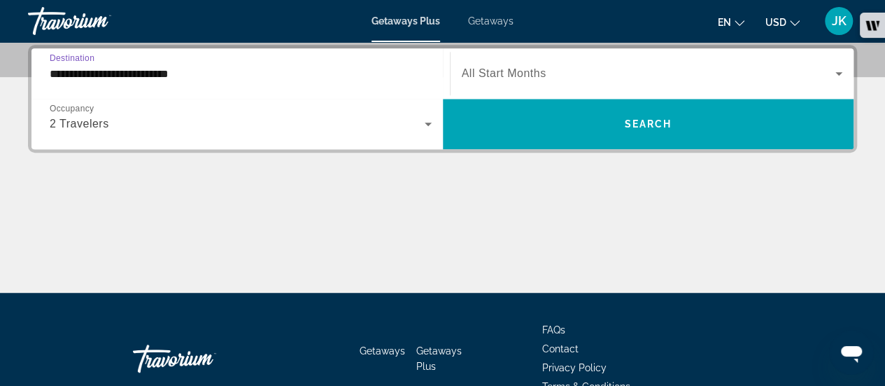
scroll to position [342, 0]
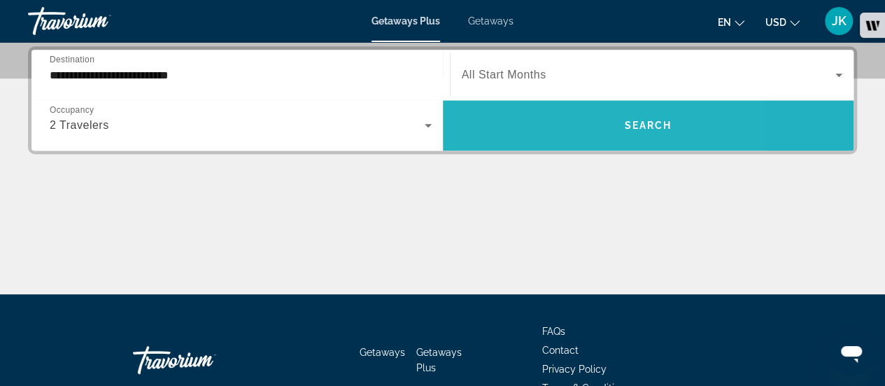
click at [543, 122] on span "Search widget" at bounding box center [648, 125] width 411 height 34
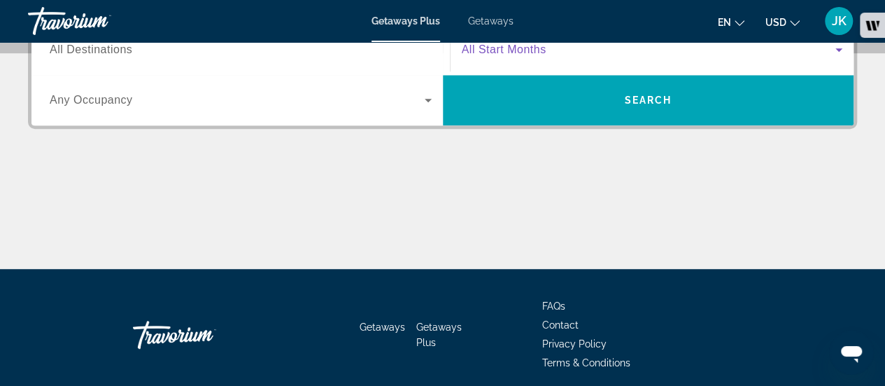
click at [596, 51] on span "Search widget" at bounding box center [649, 49] width 374 height 17
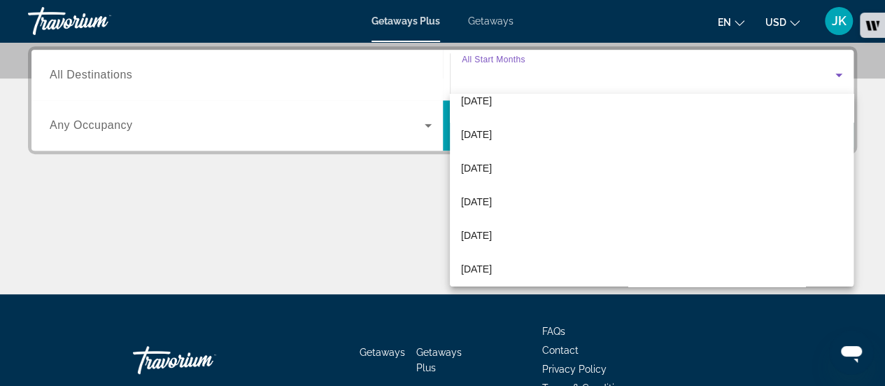
scroll to position [154, 0]
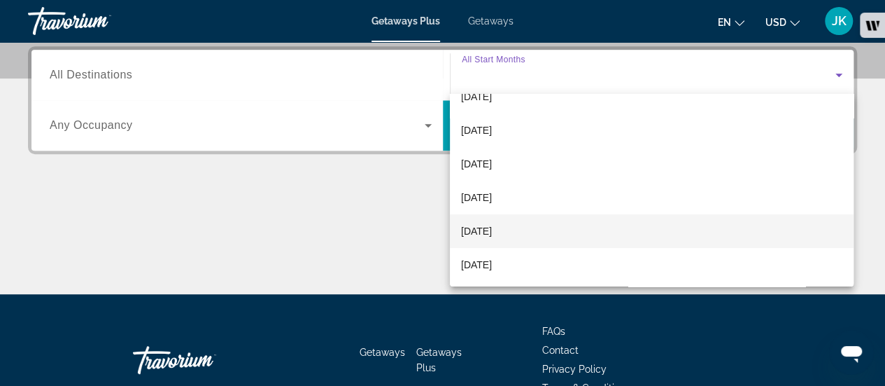
click at [571, 231] on mat-option "[DATE]" at bounding box center [652, 231] width 404 height 34
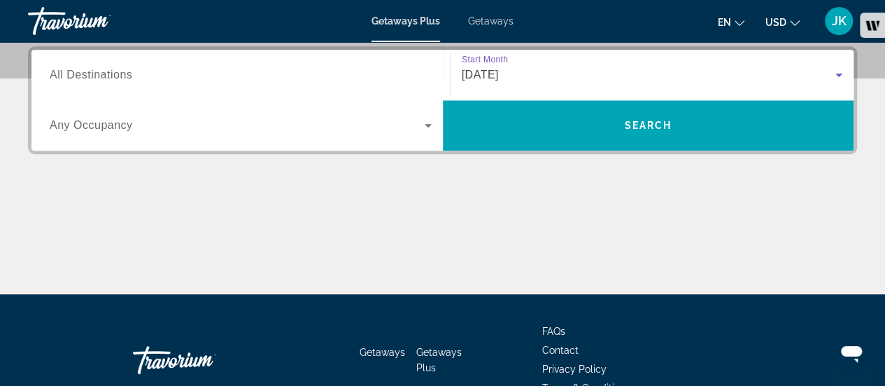
click at [236, 88] on div "Search widget" at bounding box center [241, 75] width 382 height 40
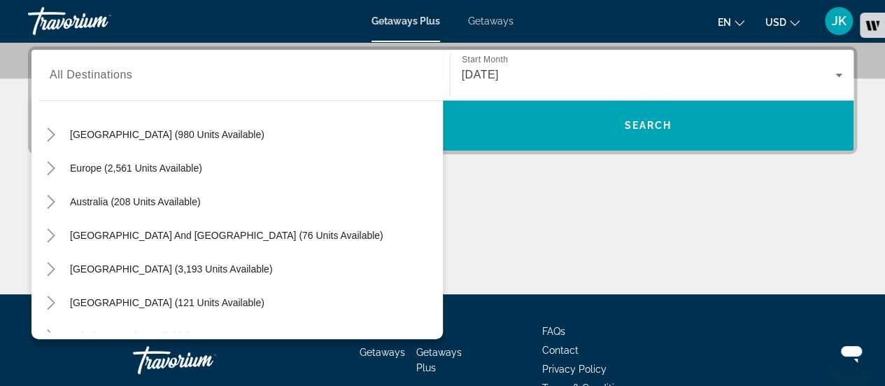
scroll to position [143, 0]
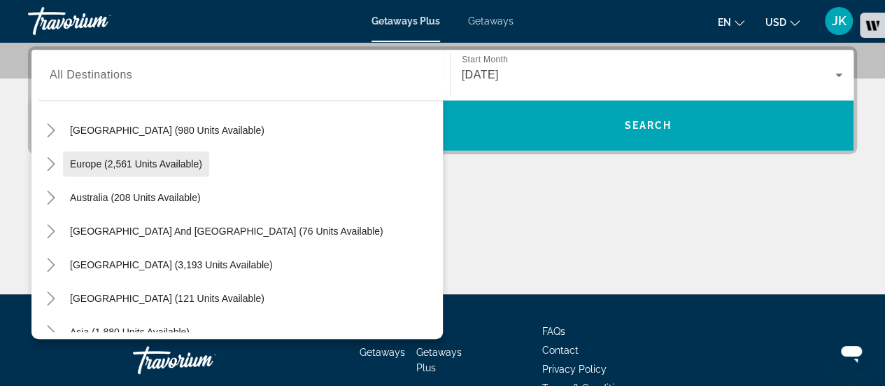
click at [118, 164] on span "Europe (2,561 units available)" at bounding box center [136, 163] width 132 height 11
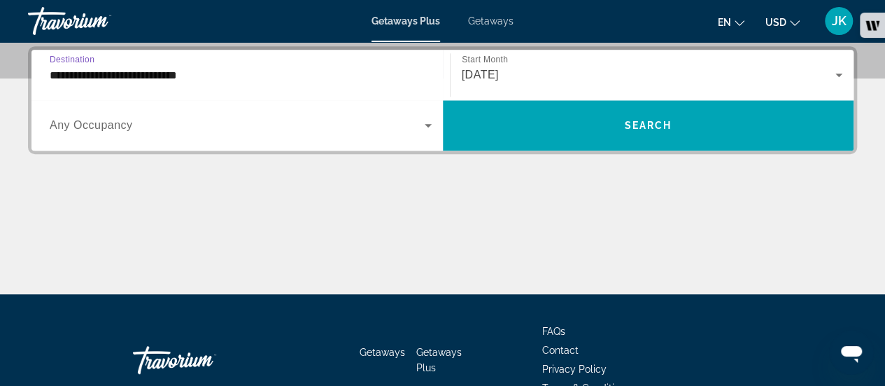
click at [383, 83] on div "**********" at bounding box center [241, 75] width 382 height 40
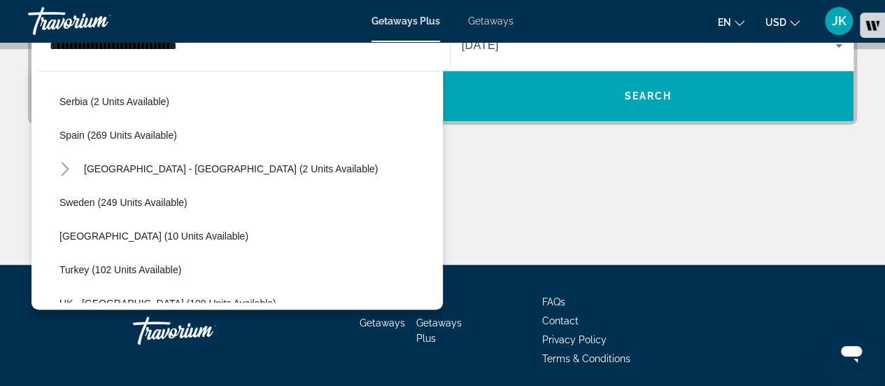
scroll to position [582, 0]
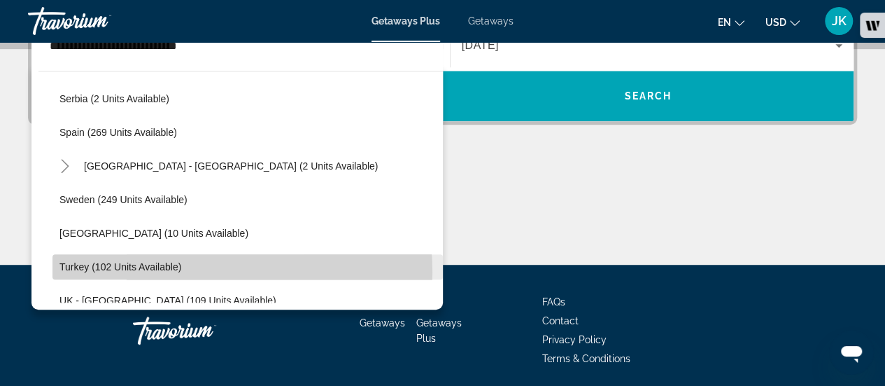
click at [190, 270] on span "Search widget" at bounding box center [247, 267] width 390 height 34
type input "**********"
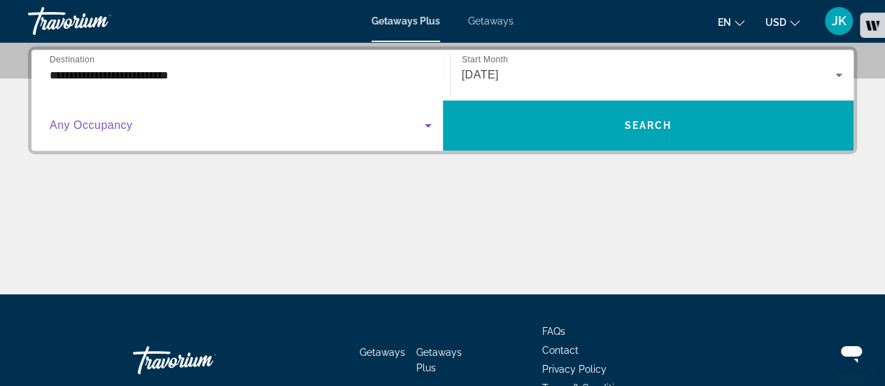
click at [358, 122] on span "Search widget" at bounding box center [237, 125] width 375 height 17
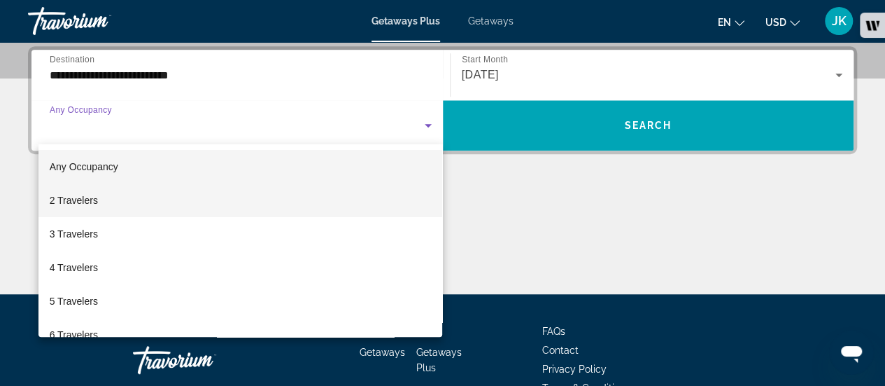
click at [224, 197] on mat-option "2 Travelers" at bounding box center [240, 200] width 404 height 34
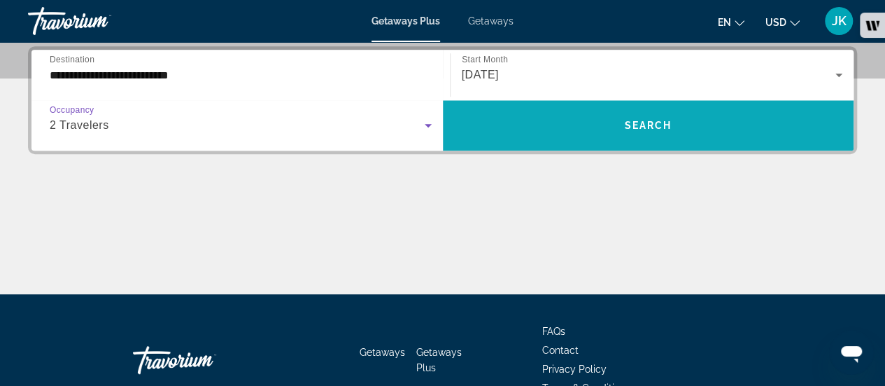
click at [528, 131] on span "Search widget" at bounding box center [648, 125] width 411 height 34
